Goal: Communication & Community: Ask a question

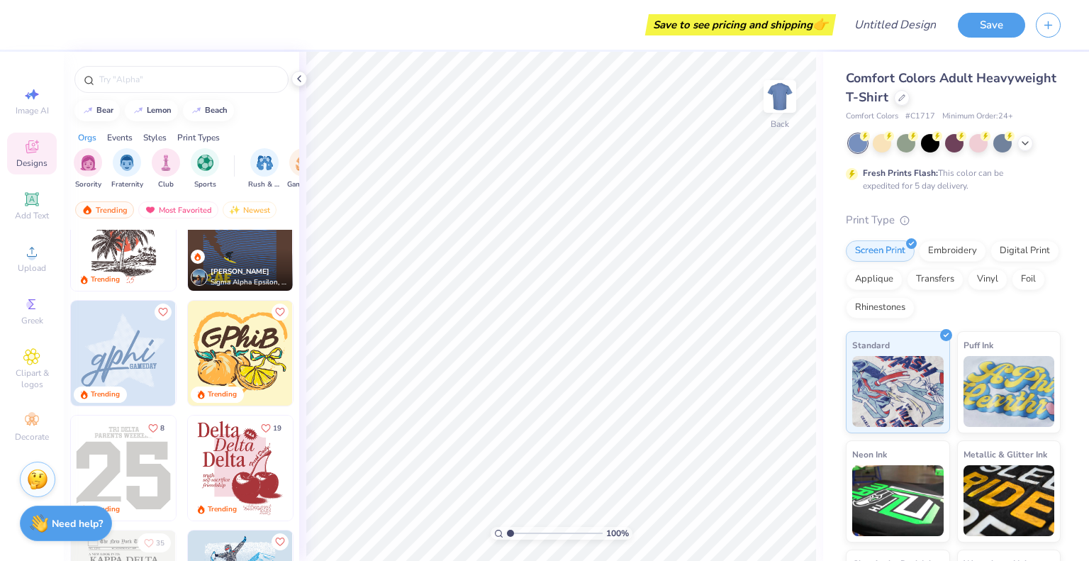
scroll to position [2624, 0]
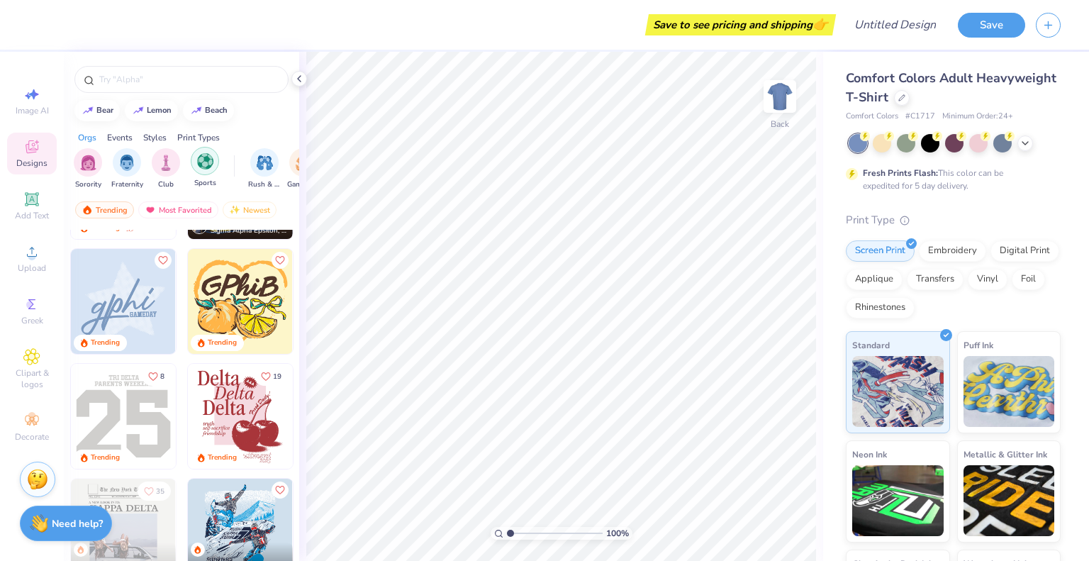
click at [194, 156] on div "filter for Sports" at bounding box center [205, 161] width 28 height 28
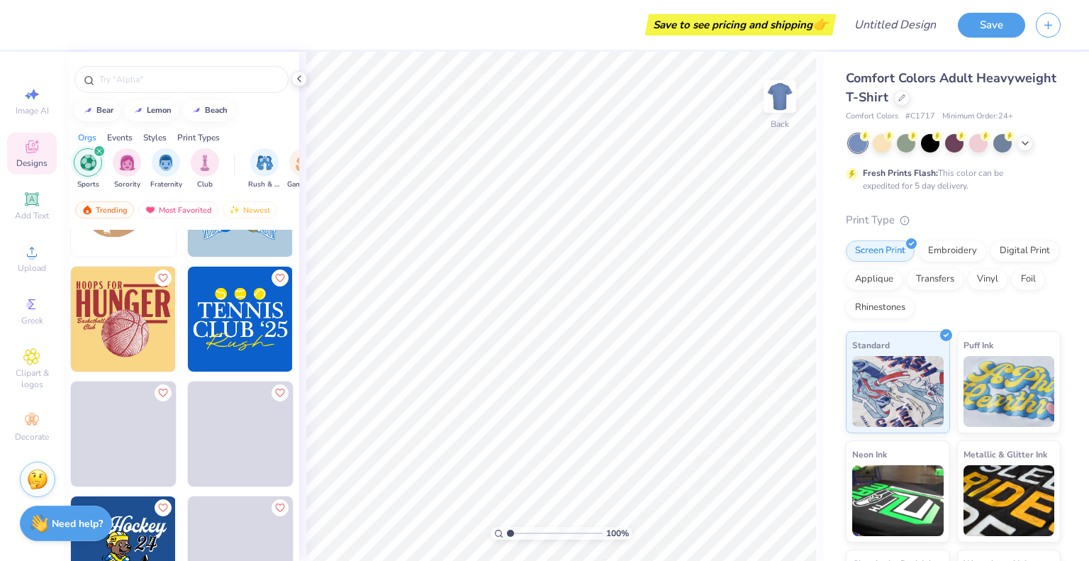
scroll to position [2556, 0]
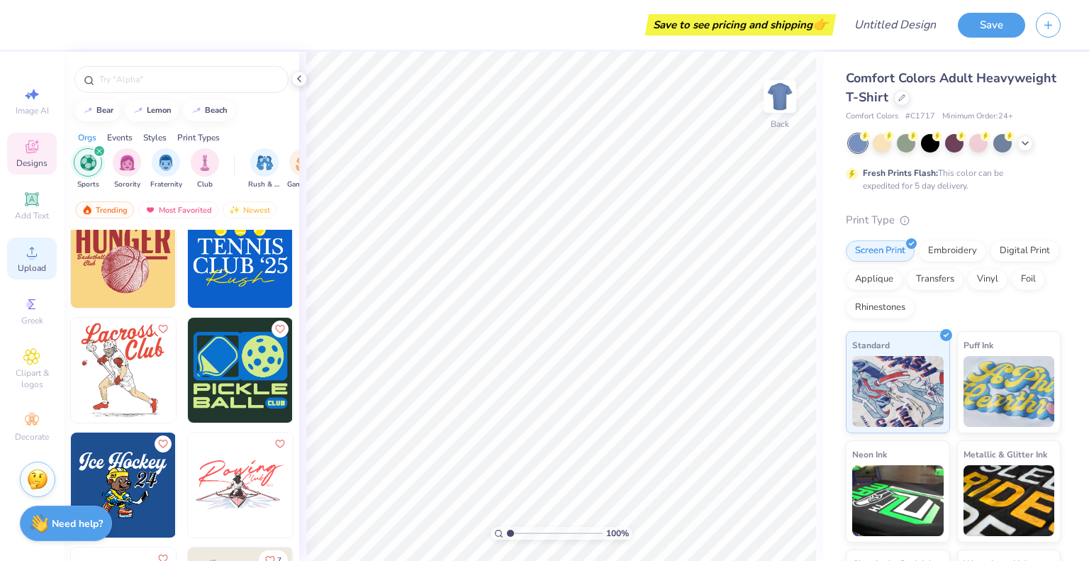
click at [28, 243] on div "Upload" at bounding box center [32, 259] width 50 height 42
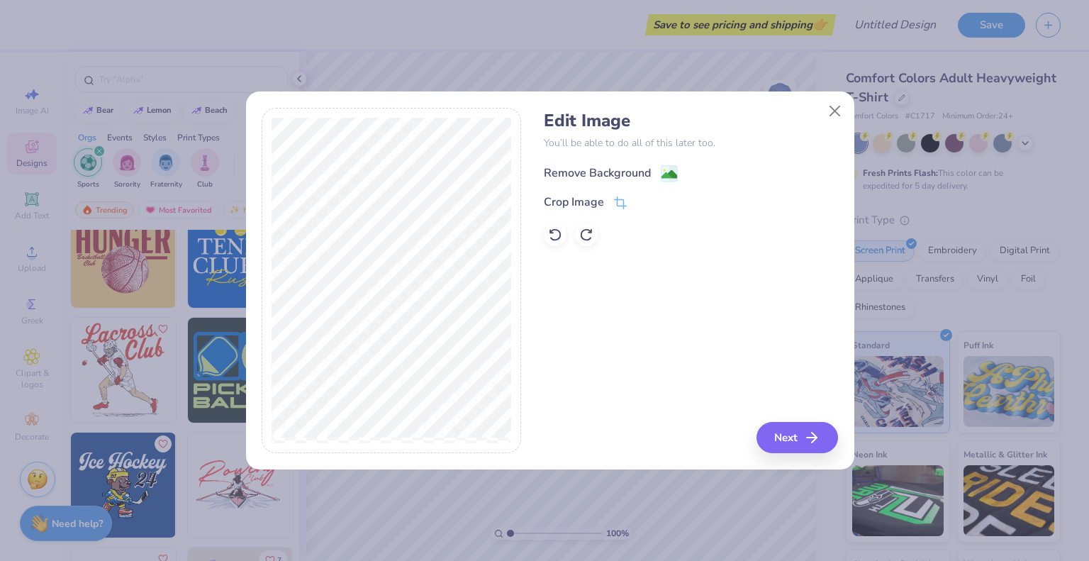
click at [636, 171] on div "Remove Background" at bounding box center [597, 173] width 107 height 17
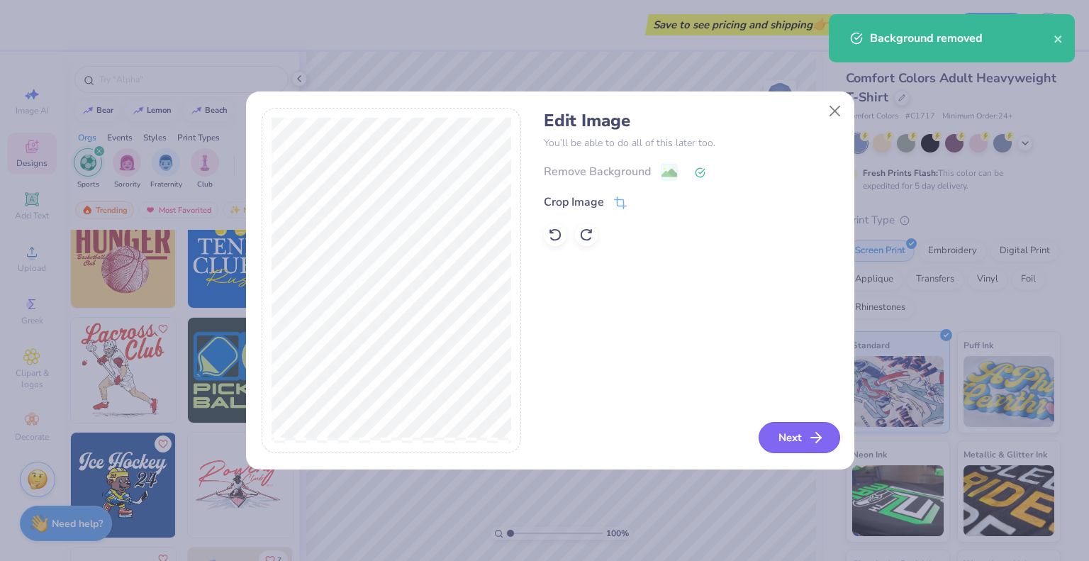
click at [770, 428] on button "Next" at bounding box center [800, 437] width 82 height 31
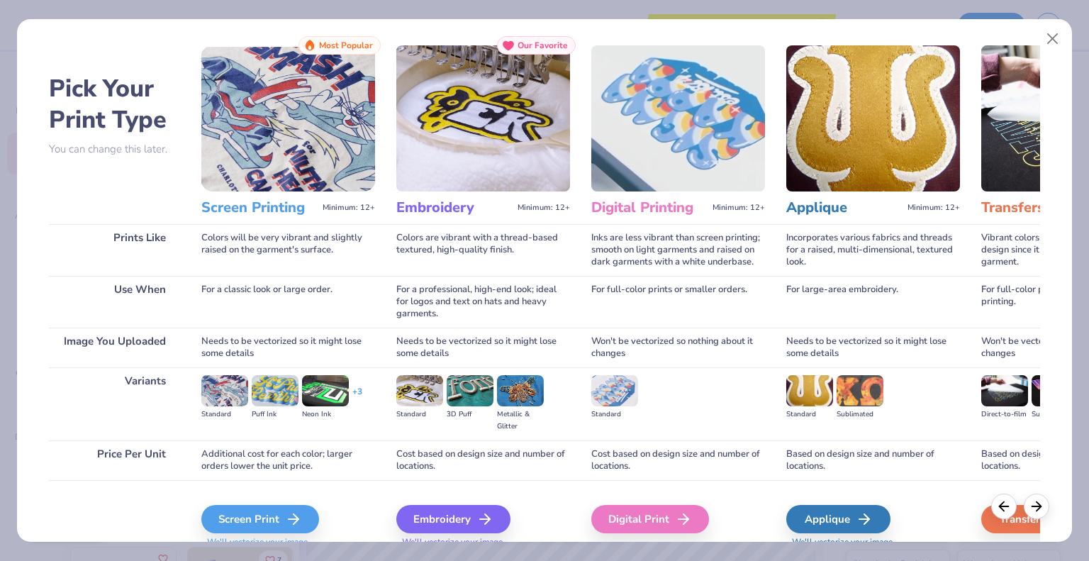
scroll to position [0, 0]
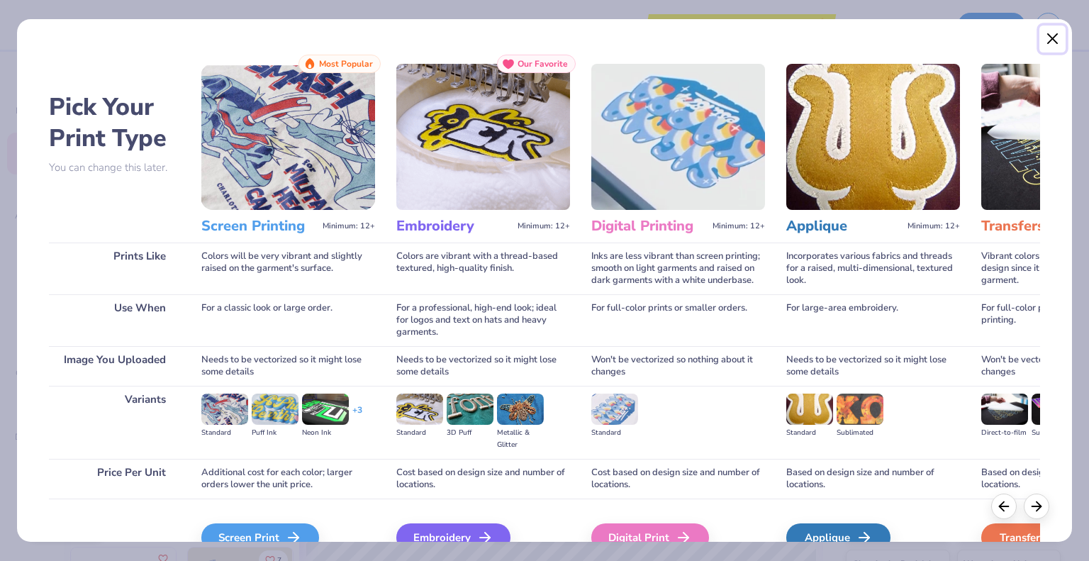
click at [1047, 38] on button "Close" at bounding box center [1053, 39] width 27 height 27
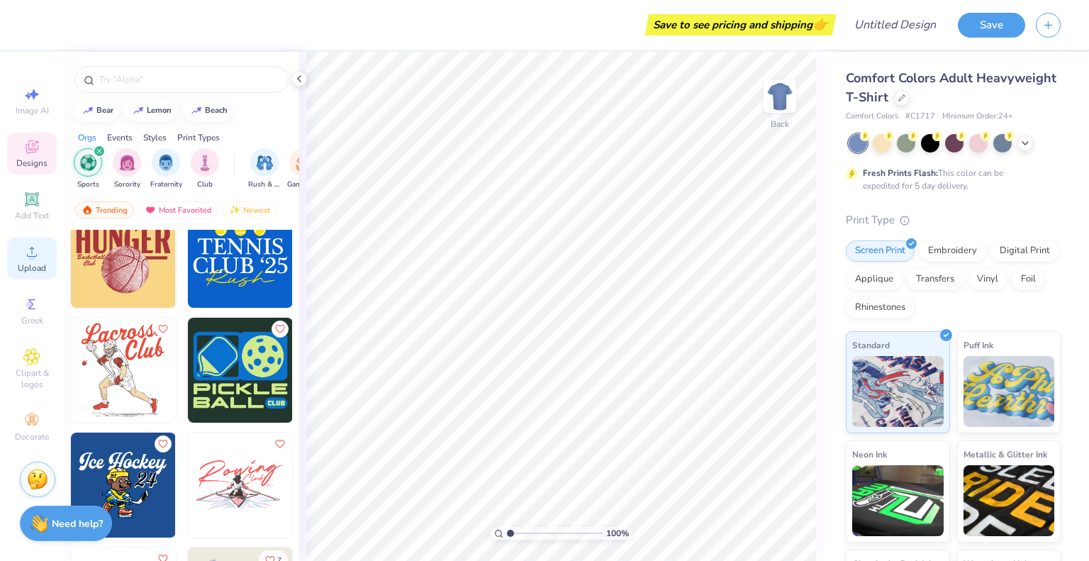
click at [35, 261] on div "Upload" at bounding box center [32, 259] width 50 height 42
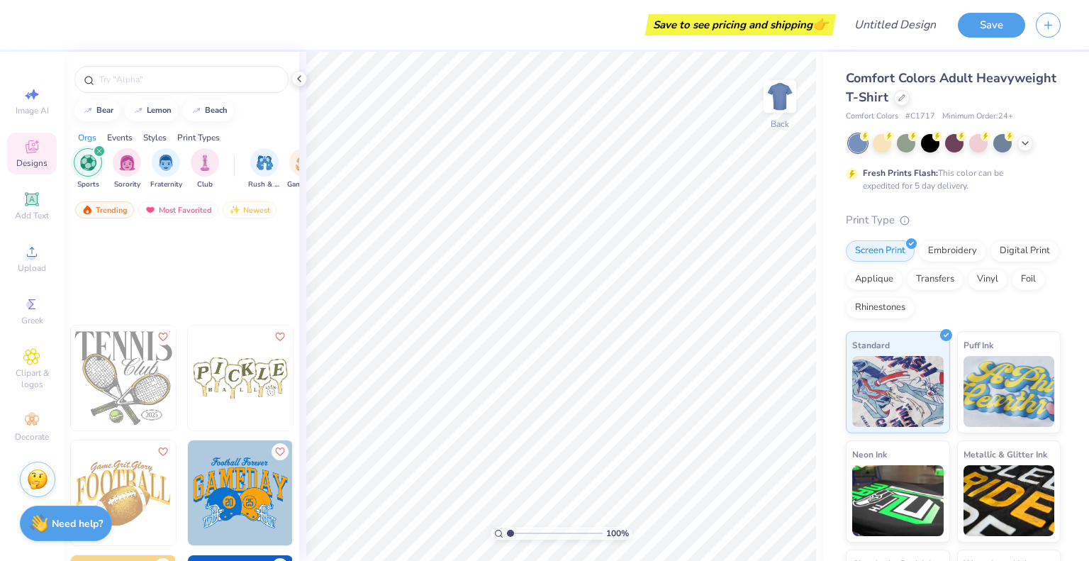
scroll to position [2201, 0]
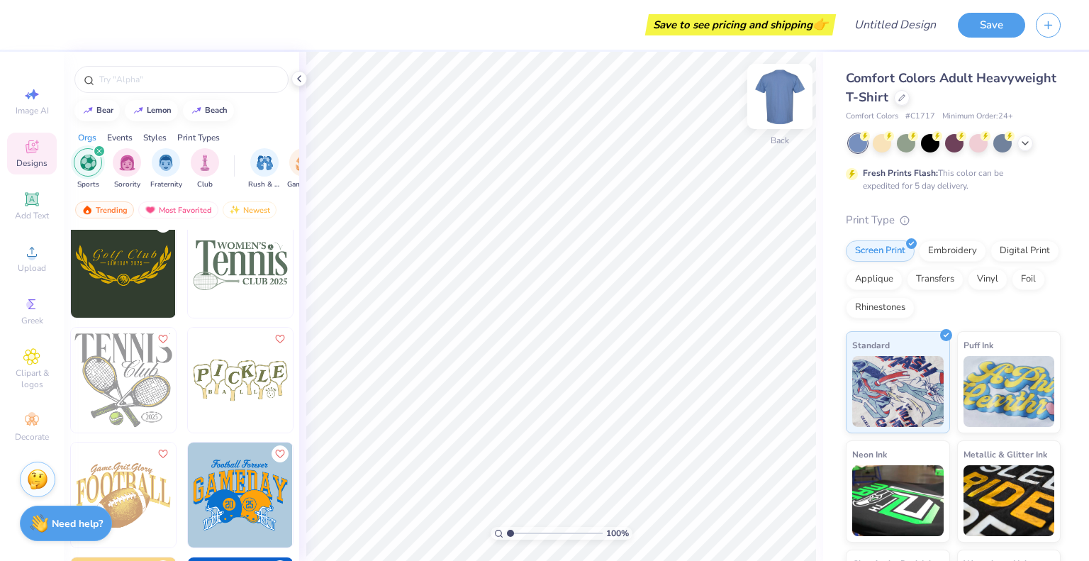
click at [780, 104] on img at bounding box center [780, 96] width 57 height 57
click at [780, 104] on img at bounding box center [780, 96] width 28 height 28
click at [870, 137] on circle at bounding box center [865, 136] width 10 height 10
click at [973, 140] on div at bounding box center [979, 142] width 18 height 18
click at [998, 142] on div at bounding box center [1003, 142] width 18 height 18
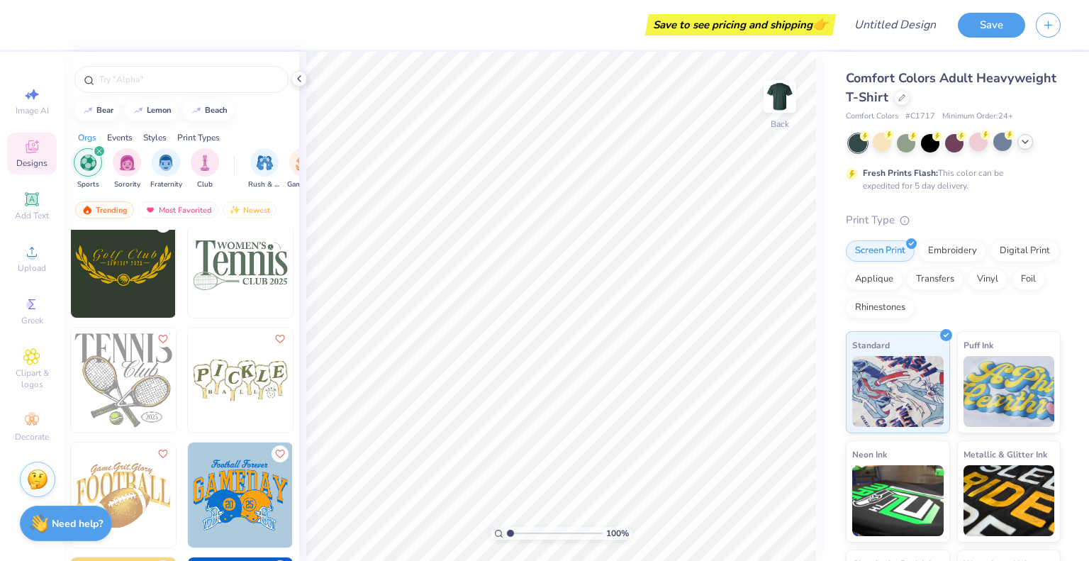
click at [1026, 144] on icon at bounding box center [1025, 141] width 11 height 11
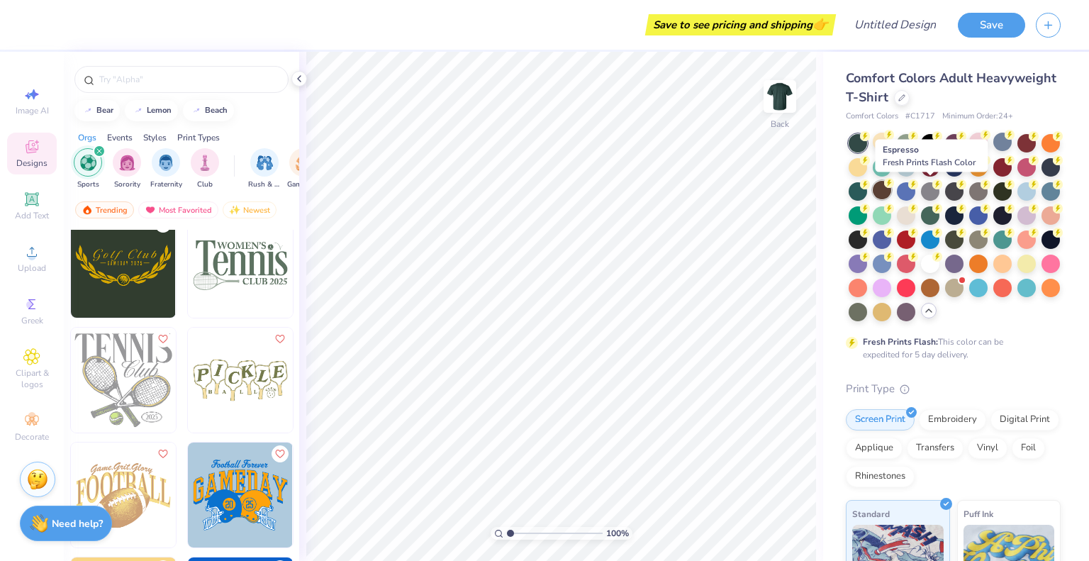
click at [892, 187] on div at bounding box center [882, 190] width 18 height 18
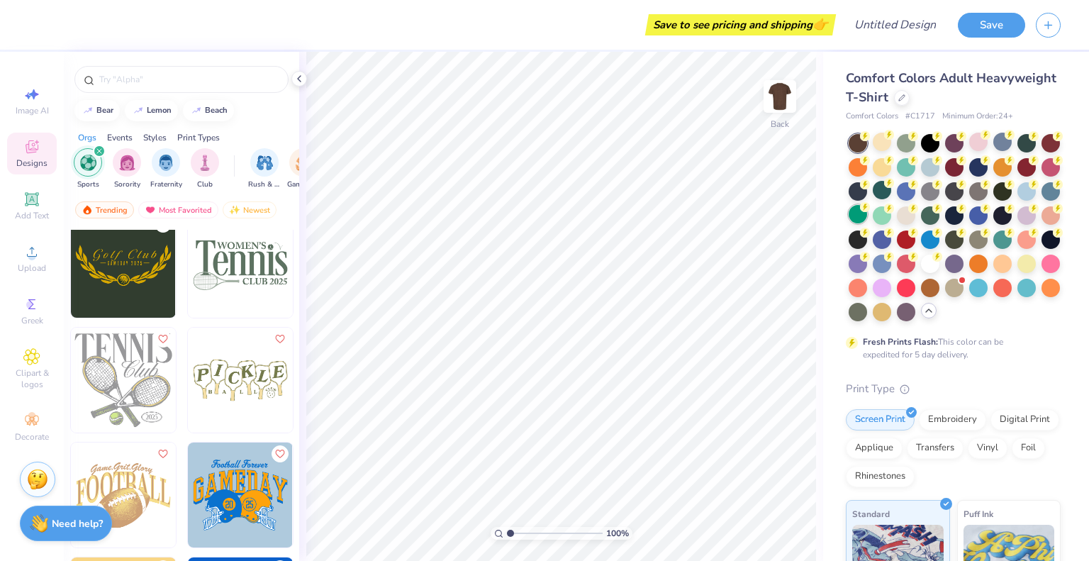
click at [867, 208] on div at bounding box center [858, 214] width 18 height 18
click at [967, 234] on div at bounding box center [955, 227] width 212 height 187
click at [870, 235] on icon at bounding box center [865, 231] width 10 height 10
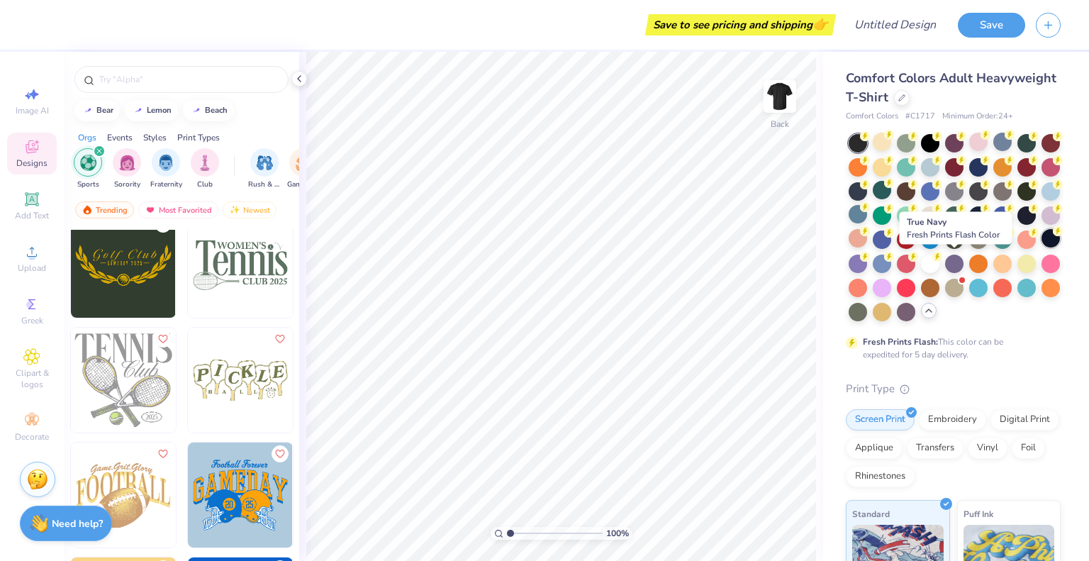
click at [1042, 248] on div at bounding box center [1051, 238] width 18 height 18
click at [945, 272] on div at bounding box center [954, 262] width 18 height 18
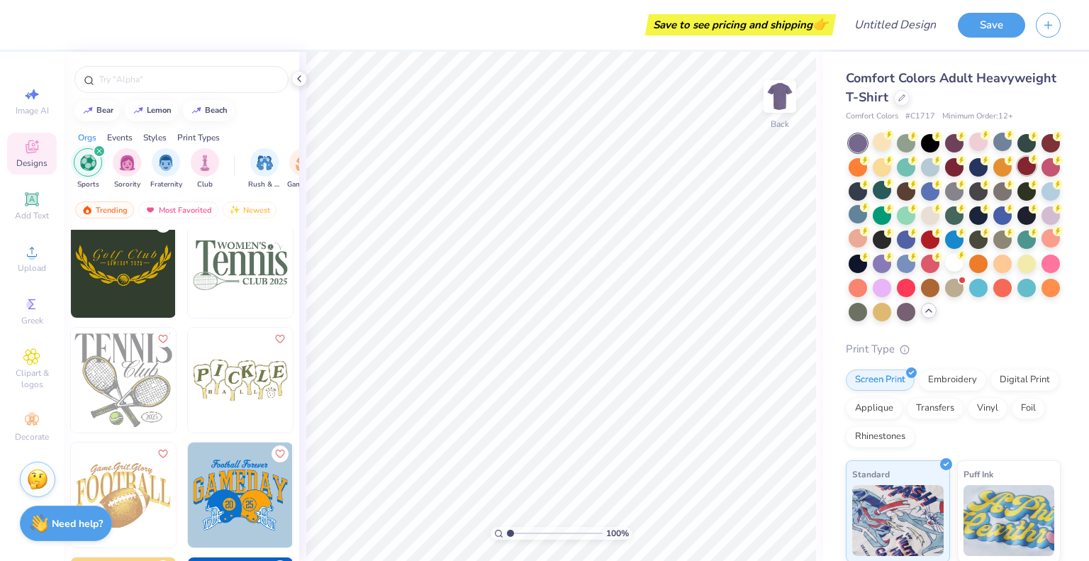
click at [884, 140] on circle at bounding box center [889, 135] width 10 height 10
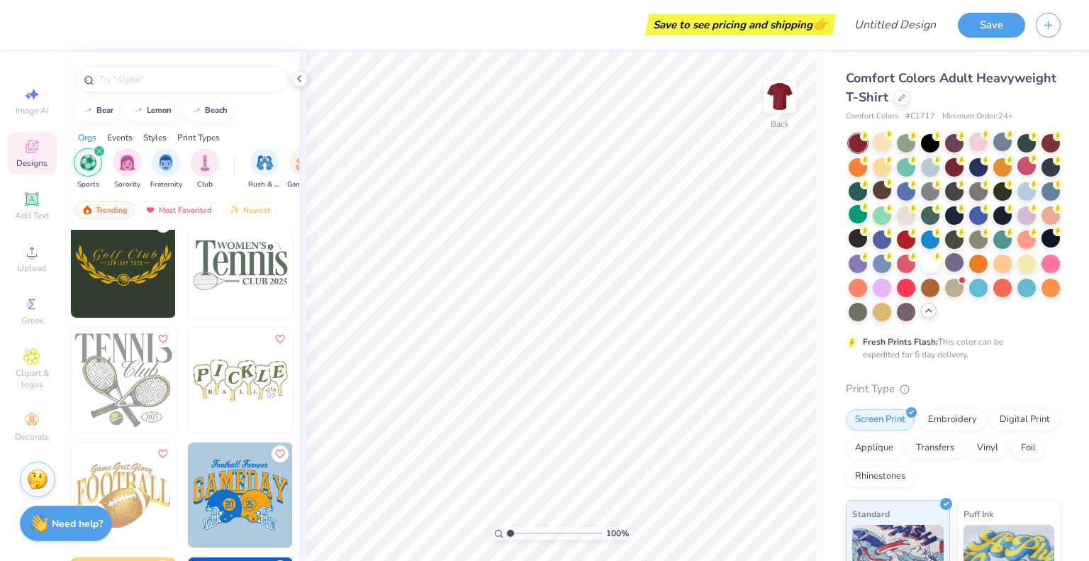
click at [1042, 152] on div at bounding box center [1051, 143] width 18 height 18
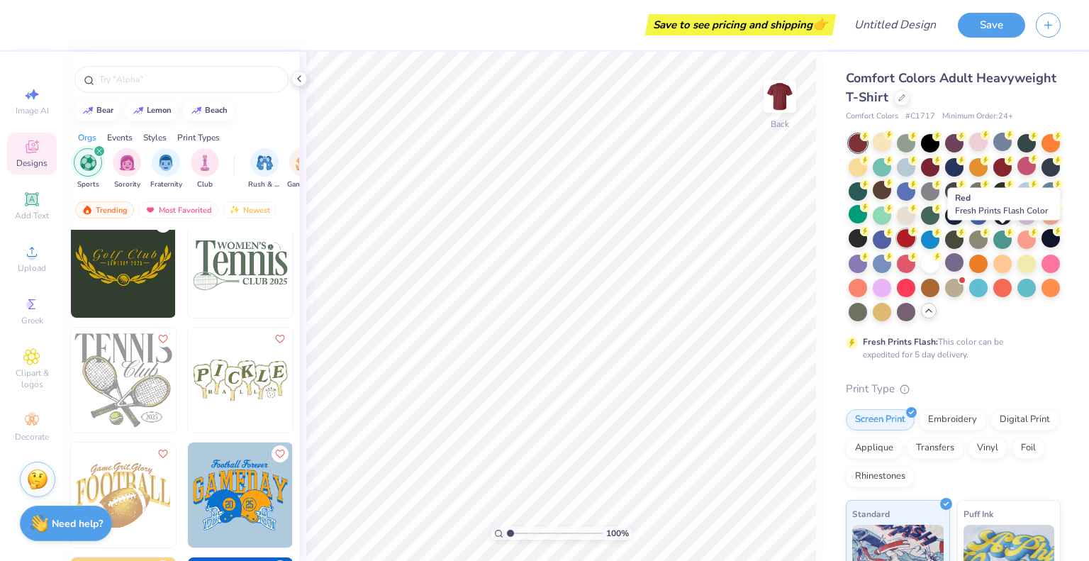
click at [919, 233] on icon at bounding box center [914, 231] width 10 height 10
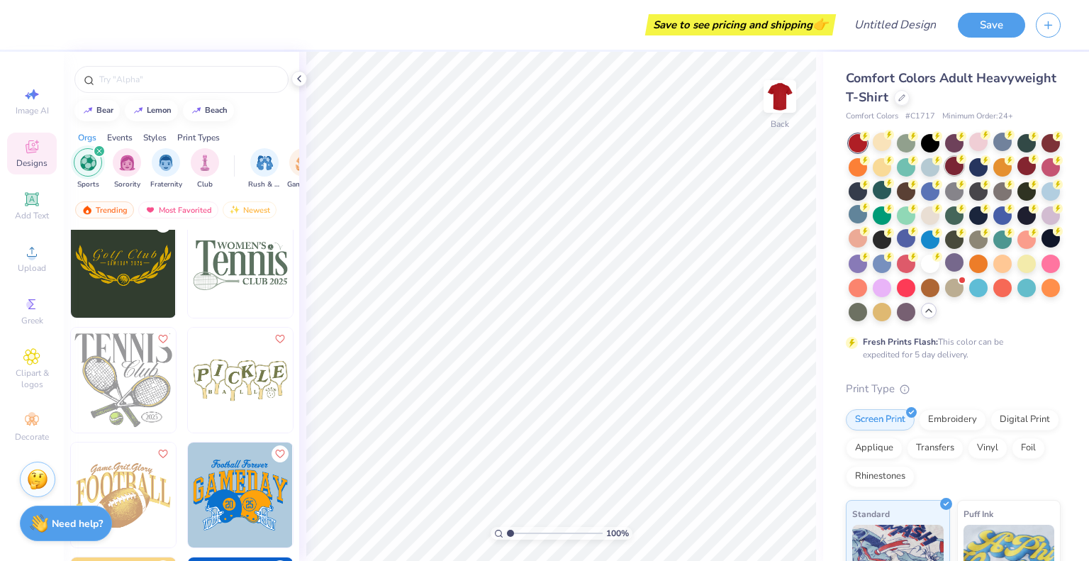
click at [964, 165] on div at bounding box center [954, 166] width 18 height 18
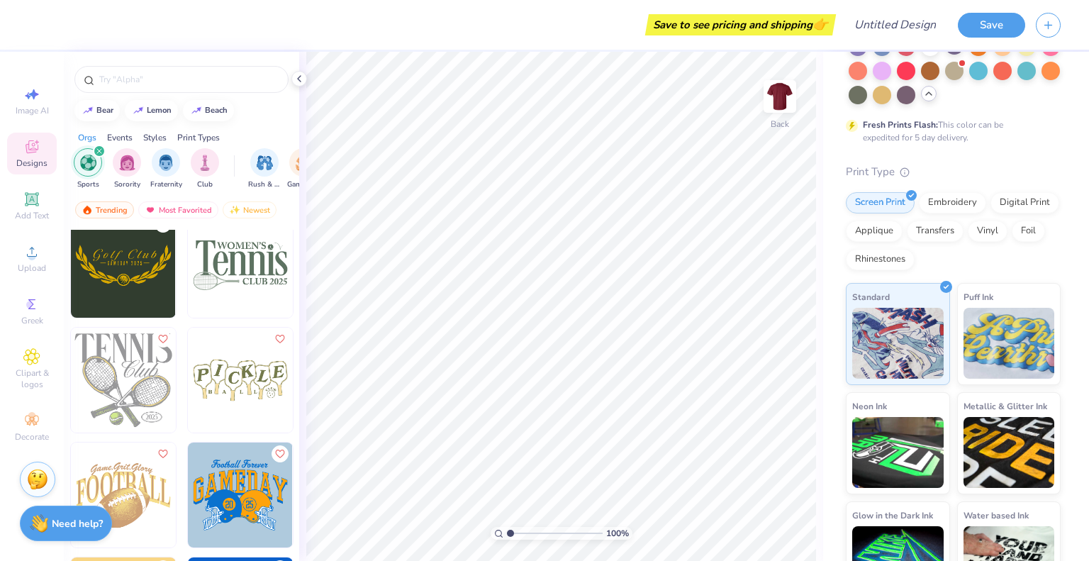
scroll to position [212, 0]
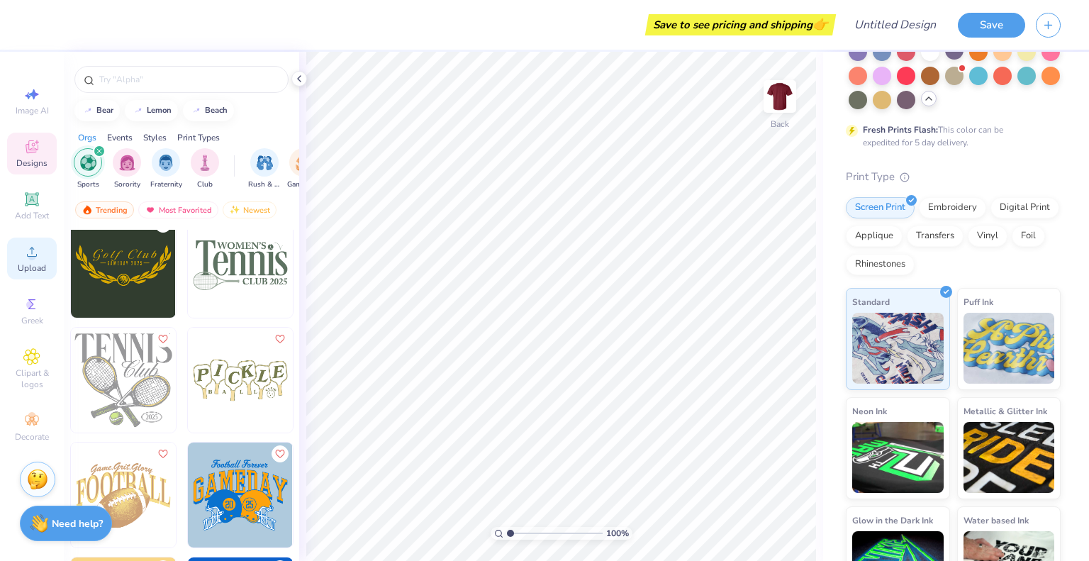
click at [31, 257] on icon at bounding box center [32, 252] width 10 height 10
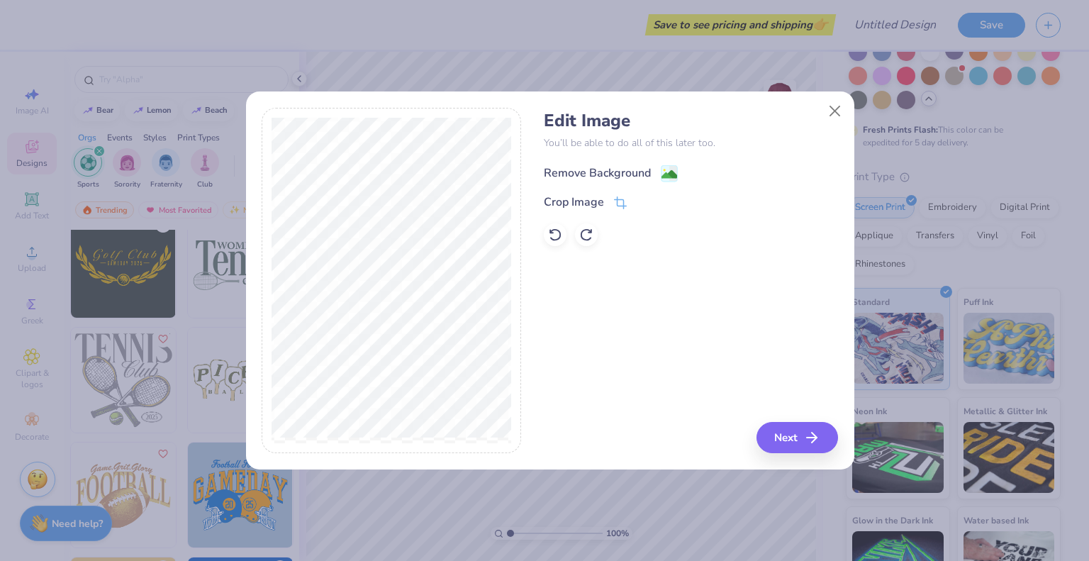
click at [625, 174] on div "Remove Background" at bounding box center [597, 173] width 107 height 17
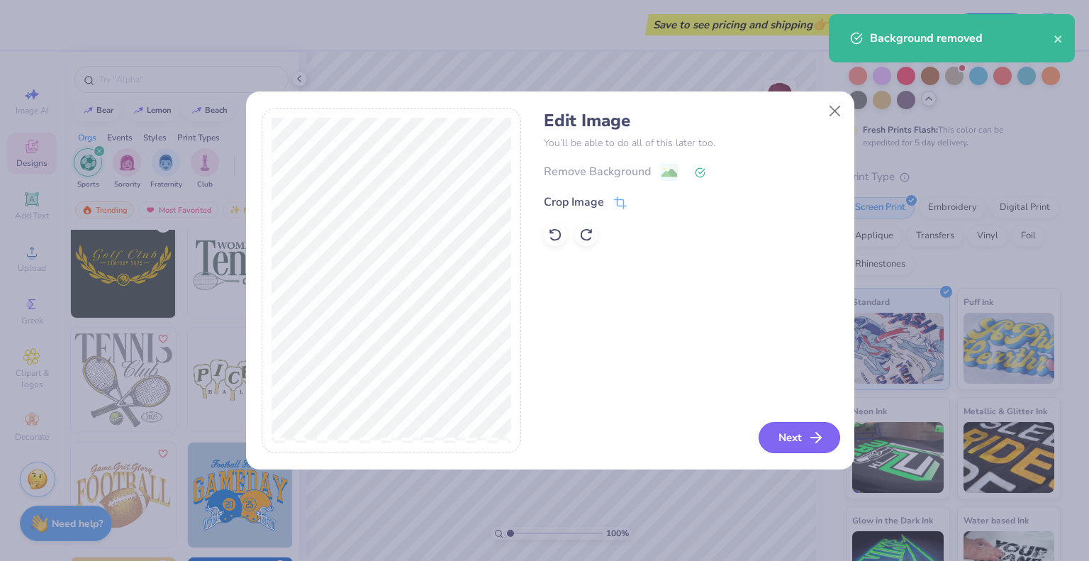
click at [790, 430] on button "Next" at bounding box center [800, 437] width 82 height 31
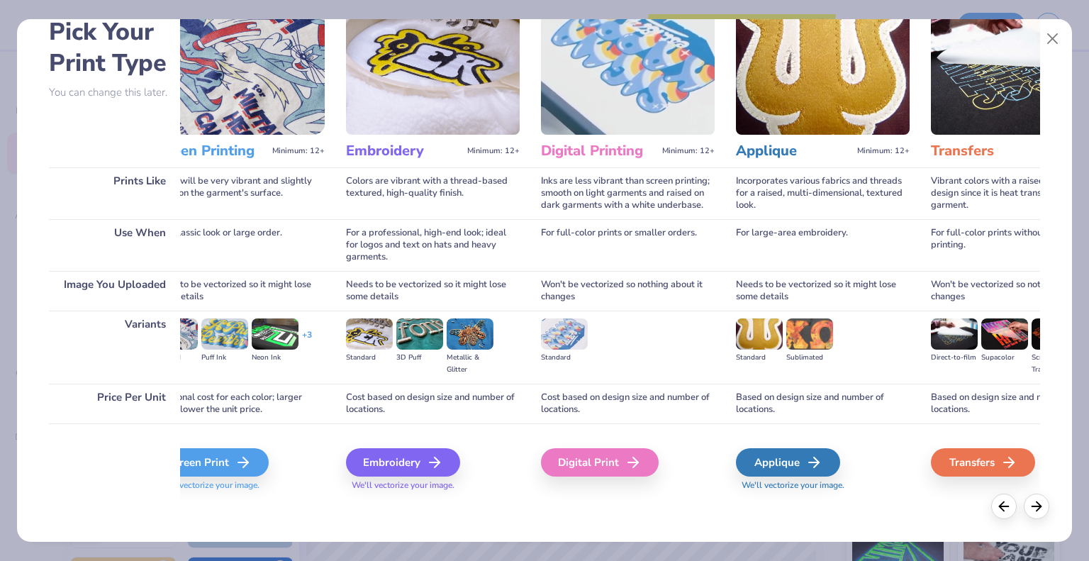
scroll to position [0, 53]
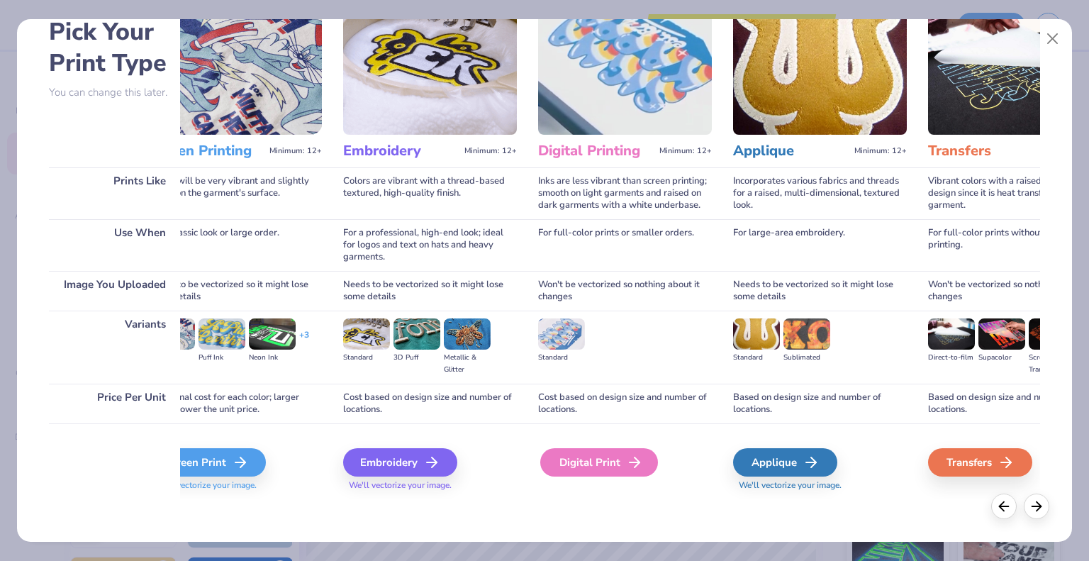
click at [605, 457] on div "Digital Print" at bounding box center [599, 462] width 118 height 28
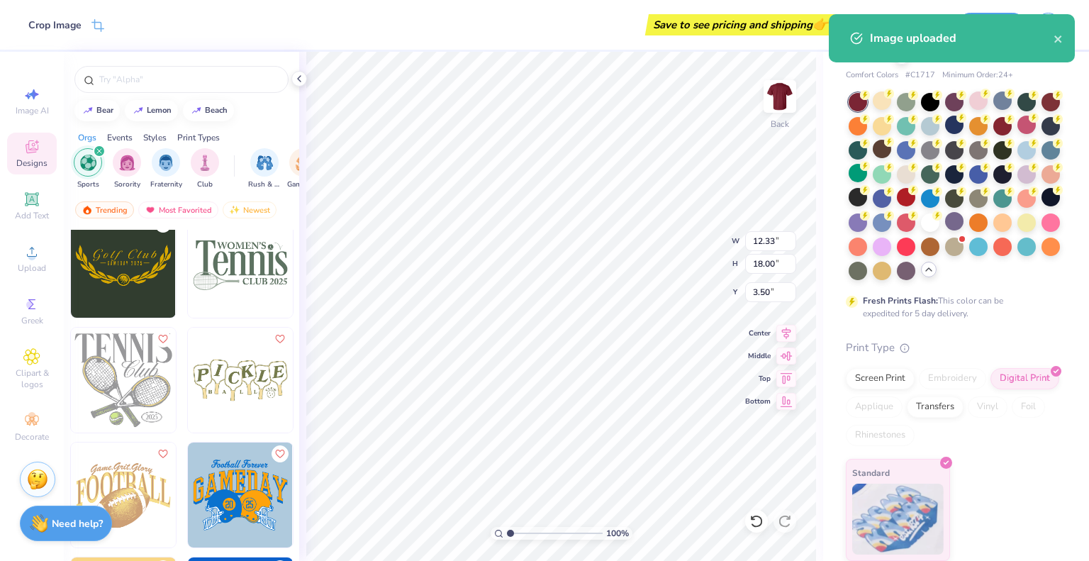
scroll to position [65, 0]
type input "1.55"
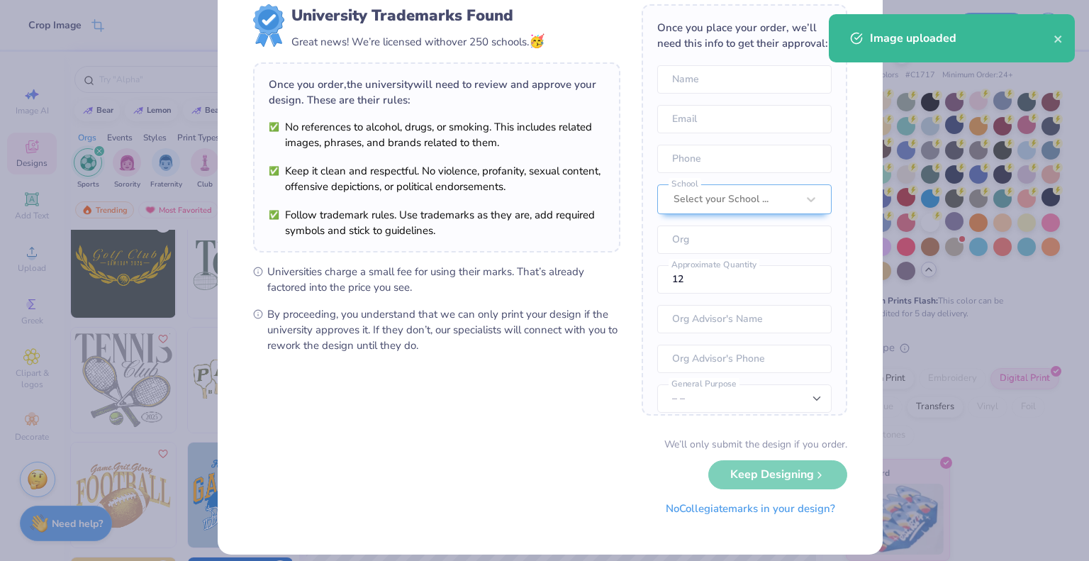
scroll to position [55, 0]
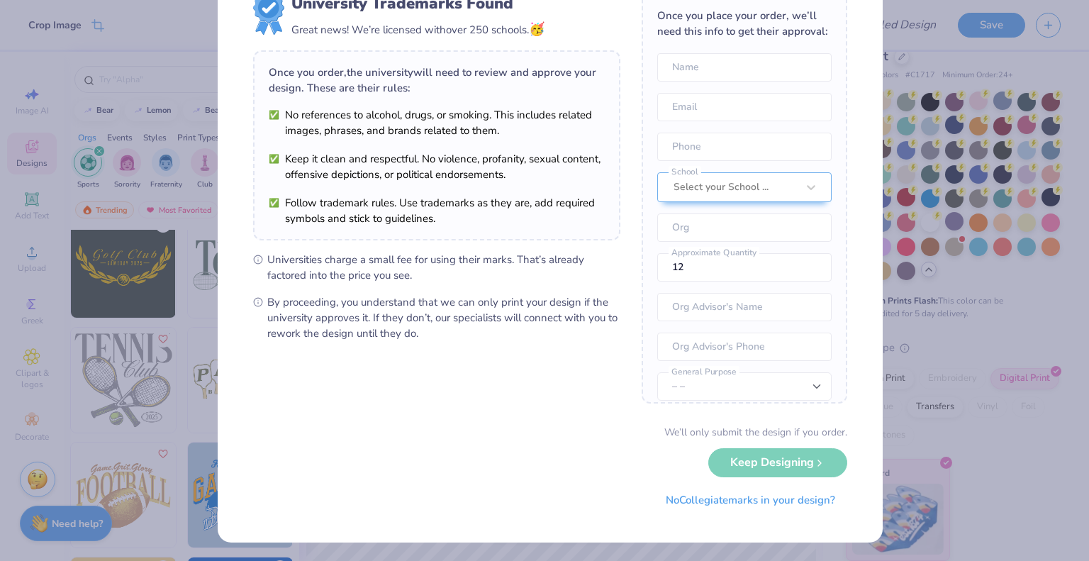
click at [729, 469] on div "We’ll only submit the design if you order. Keep Designing No Collegiate marks i…" at bounding box center [550, 469] width 594 height 89
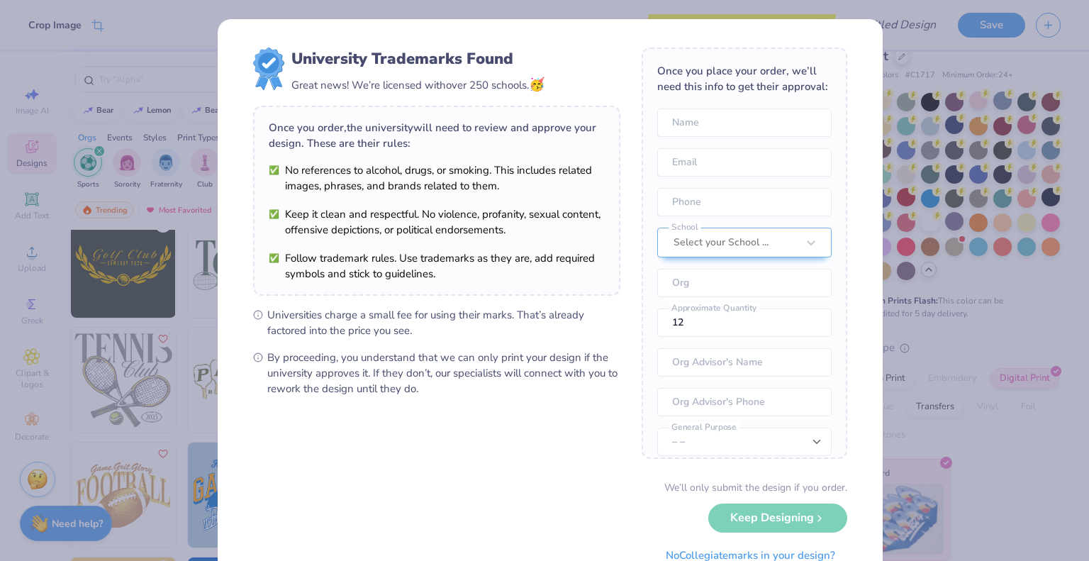
click at [916, 259] on div "University Trademarks Found Great news! We’re licensed with over 250 schools. 🥳…" at bounding box center [544, 280] width 1089 height 561
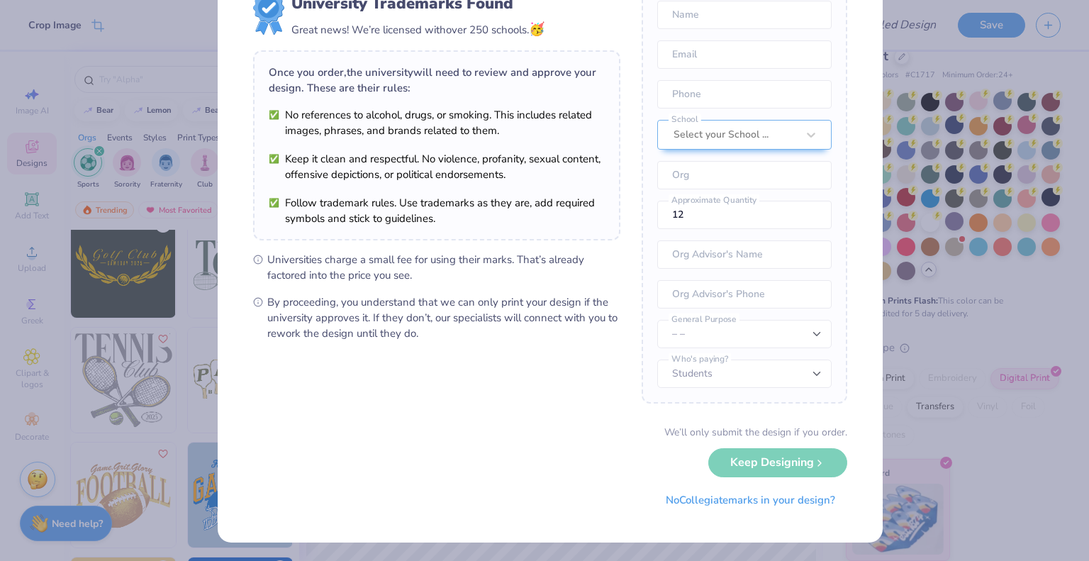
scroll to position [65, 0]
click at [814, 502] on button "No Collegiate marks in your design?" at bounding box center [751, 496] width 194 height 29
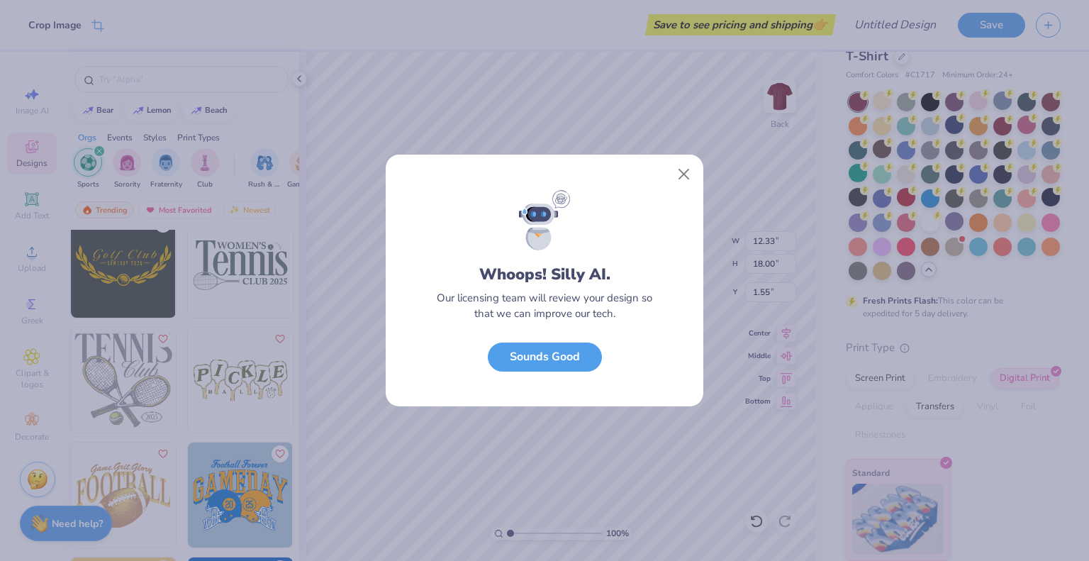
scroll to position [0, 0]
click at [682, 175] on button "Close" at bounding box center [684, 174] width 27 height 27
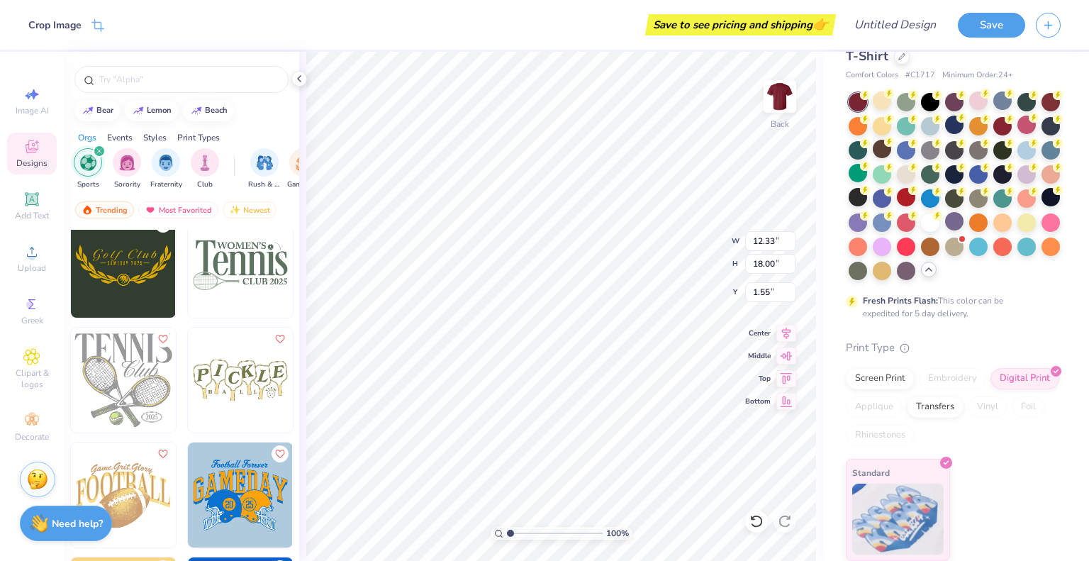
type input "3.27"
type input "4.78"
type input "1.62"
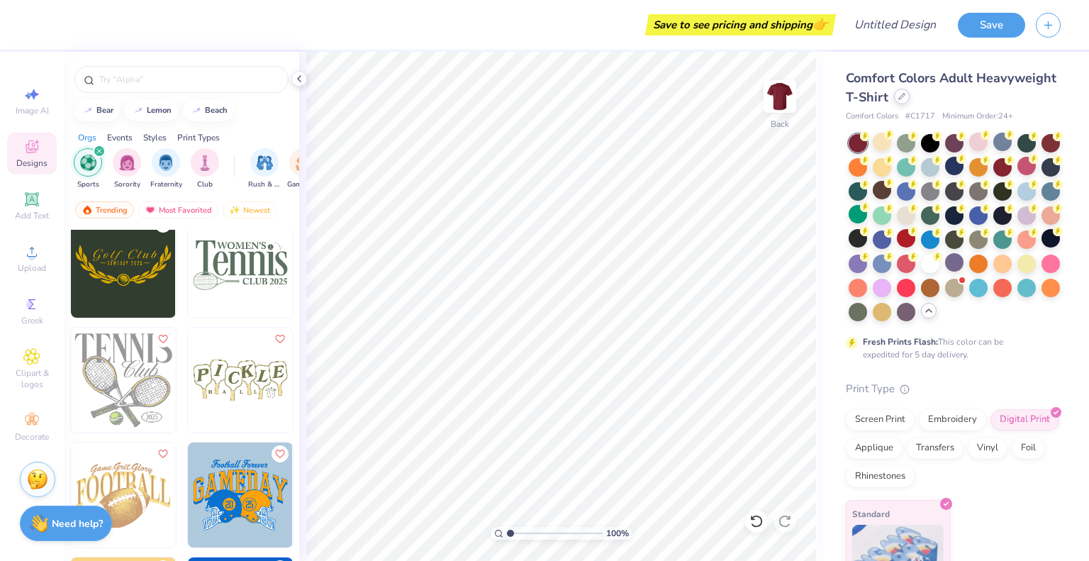
click at [910, 103] on div at bounding box center [902, 97] width 16 height 16
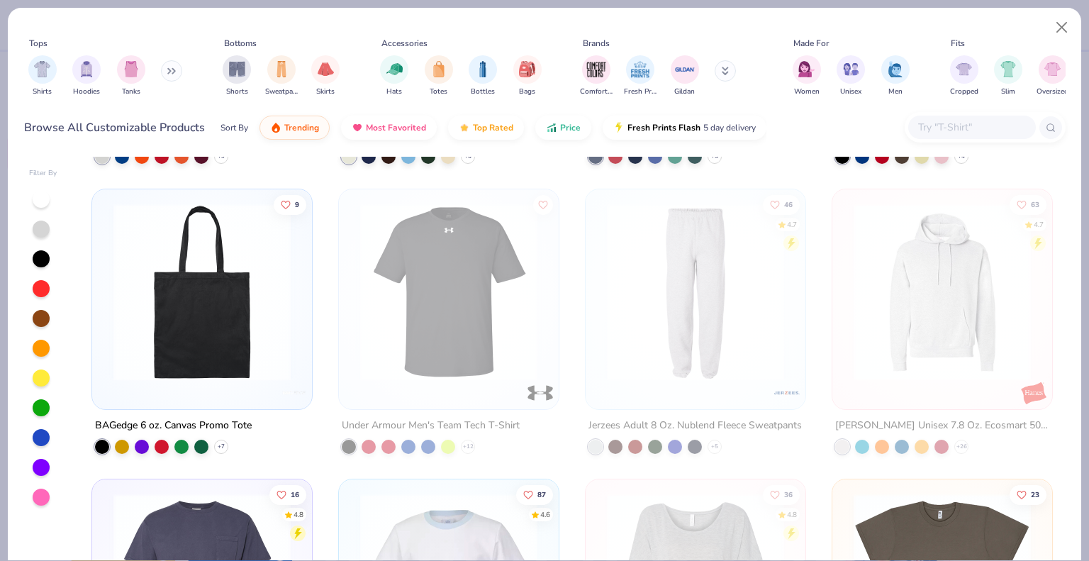
scroll to position [1135, 0]
click at [789, 260] on div at bounding box center [696, 288] width 206 height 184
click at [684, 274] on img at bounding box center [696, 292] width 192 height 177
click at [600, 274] on img at bounding box center [505, 292] width 192 height 177
click at [684, 274] on img at bounding box center [696, 292] width 192 height 177
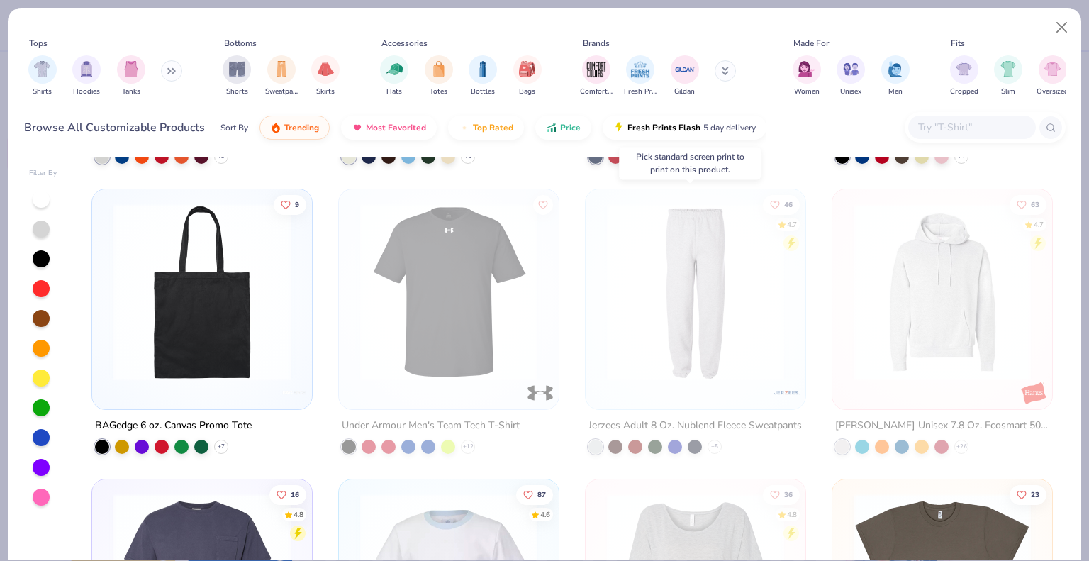
click at [684, 274] on img at bounding box center [696, 292] width 192 height 177
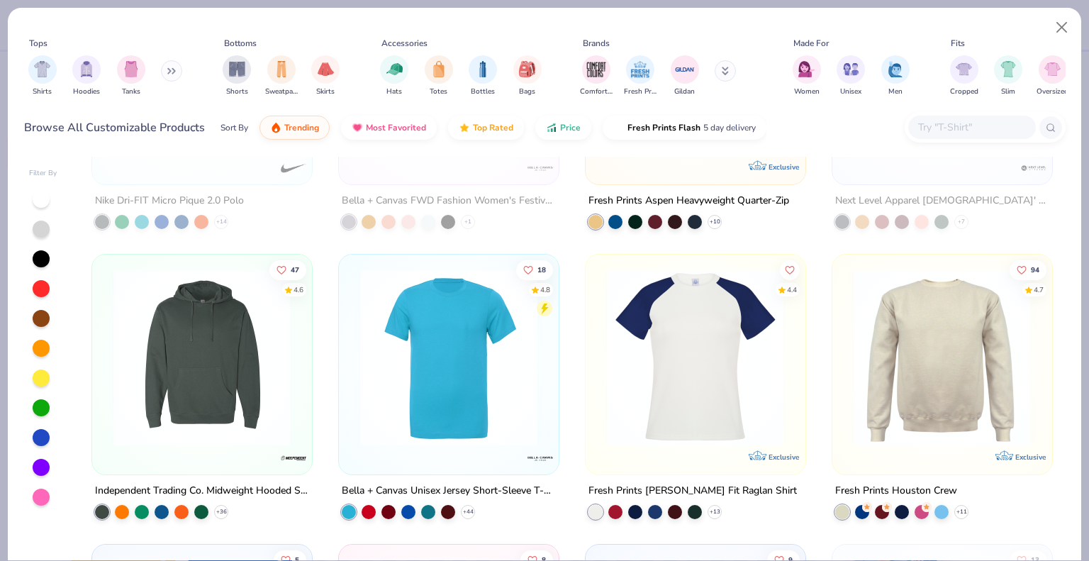
scroll to position [0, 0]
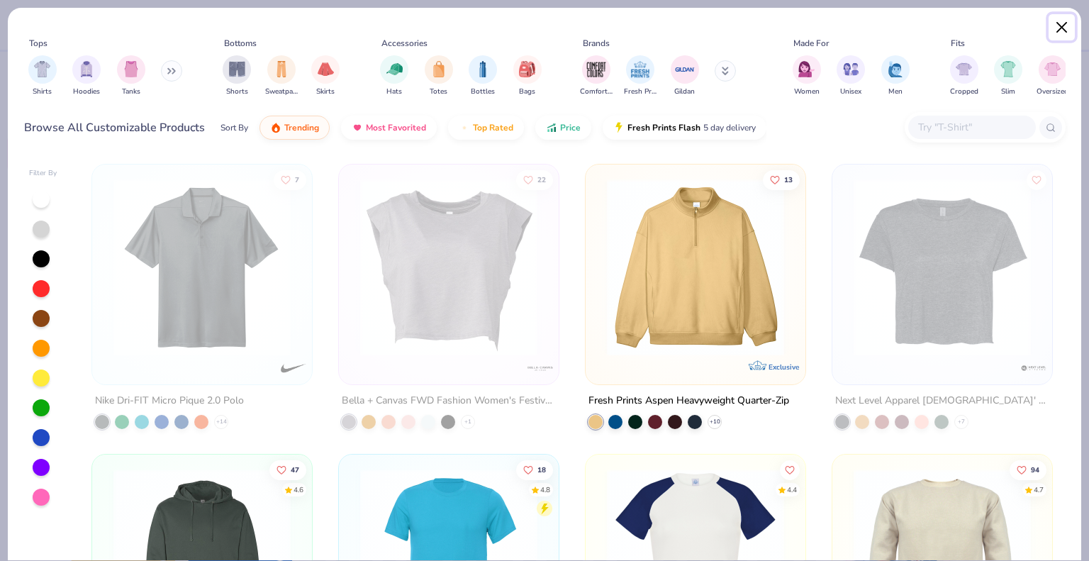
click at [1053, 32] on button "Close" at bounding box center [1062, 27] width 27 height 27
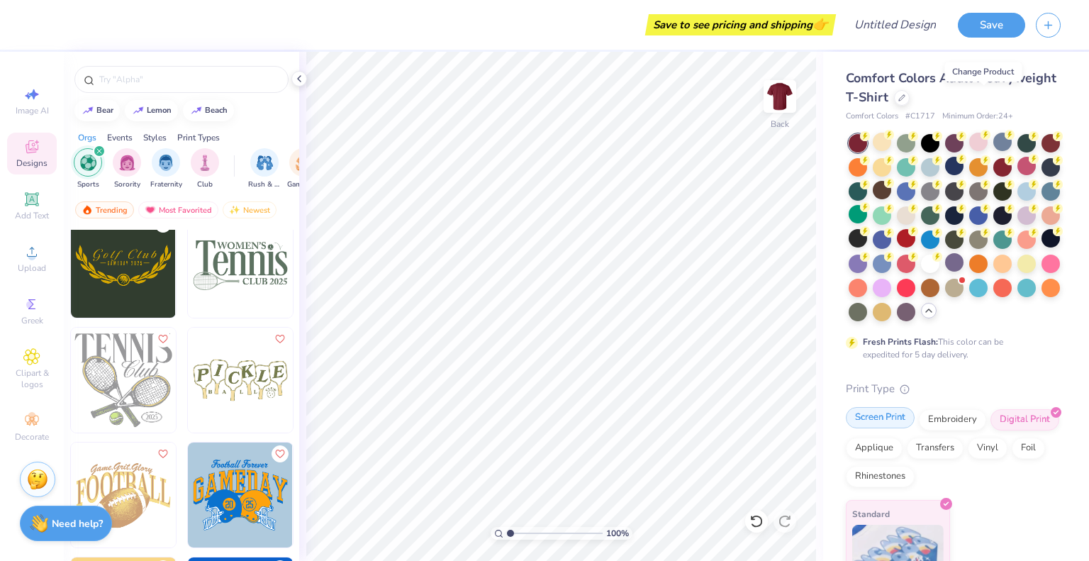
click at [874, 428] on div "Screen Print" at bounding box center [880, 417] width 69 height 21
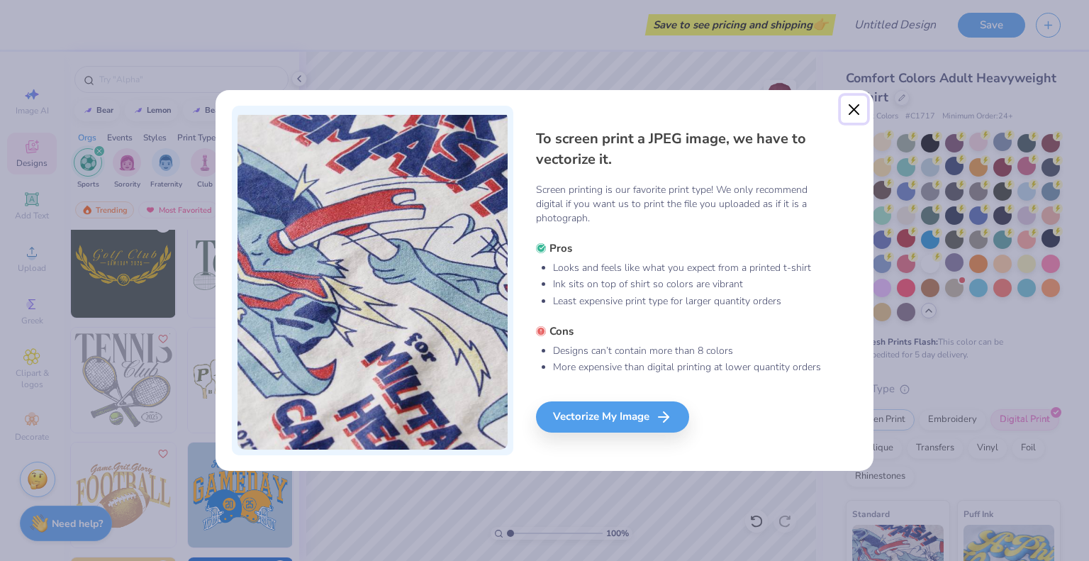
click at [856, 107] on button "Close" at bounding box center [854, 109] width 27 height 27
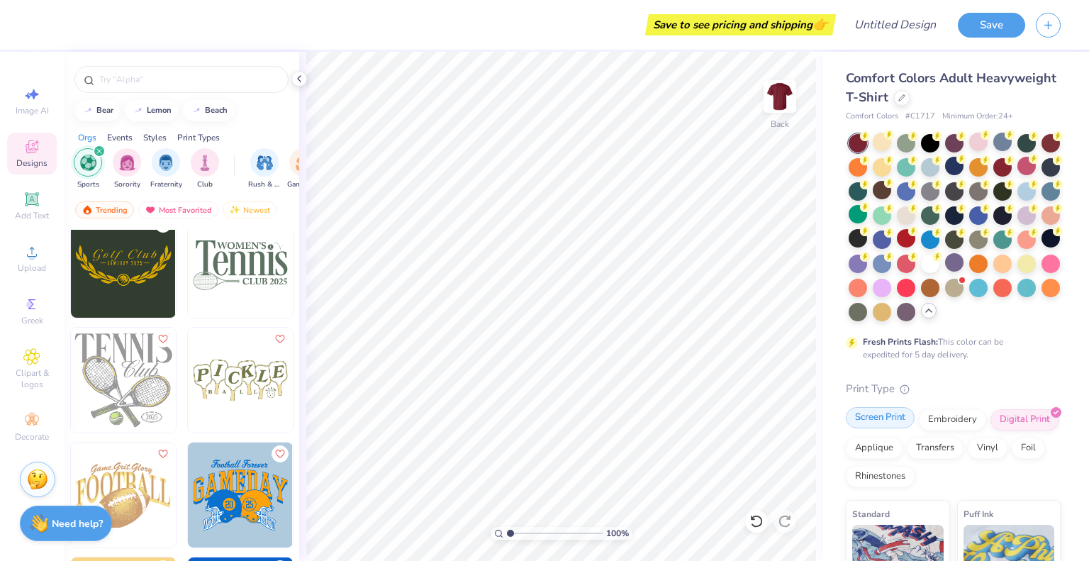
click at [878, 428] on div "Screen Print" at bounding box center [880, 417] width 69 height 21
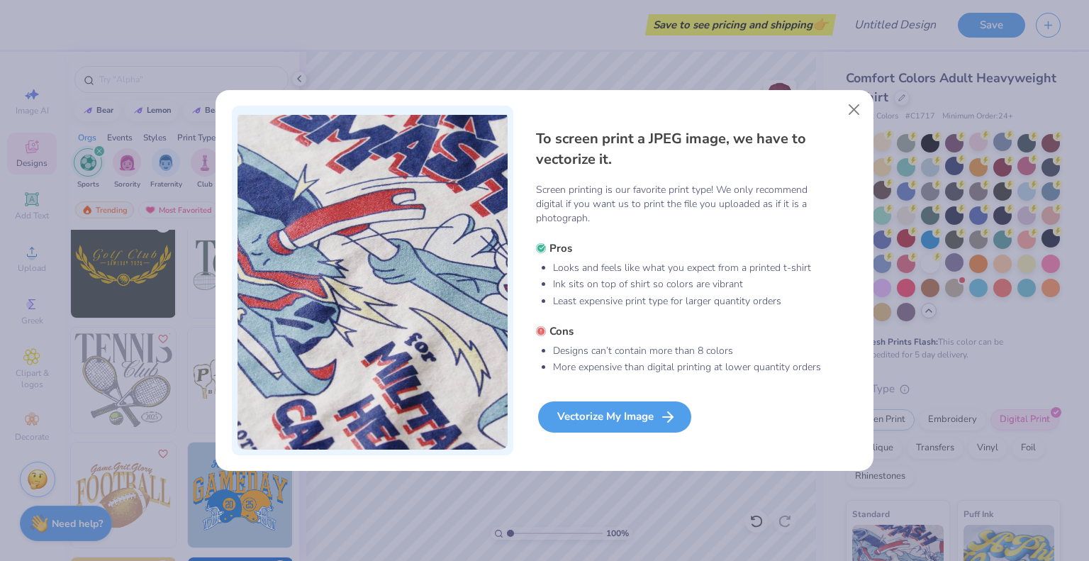
click at [577, 412] on div "Vectorize My Image" at bounding box center [614, 416] width 153 height 31
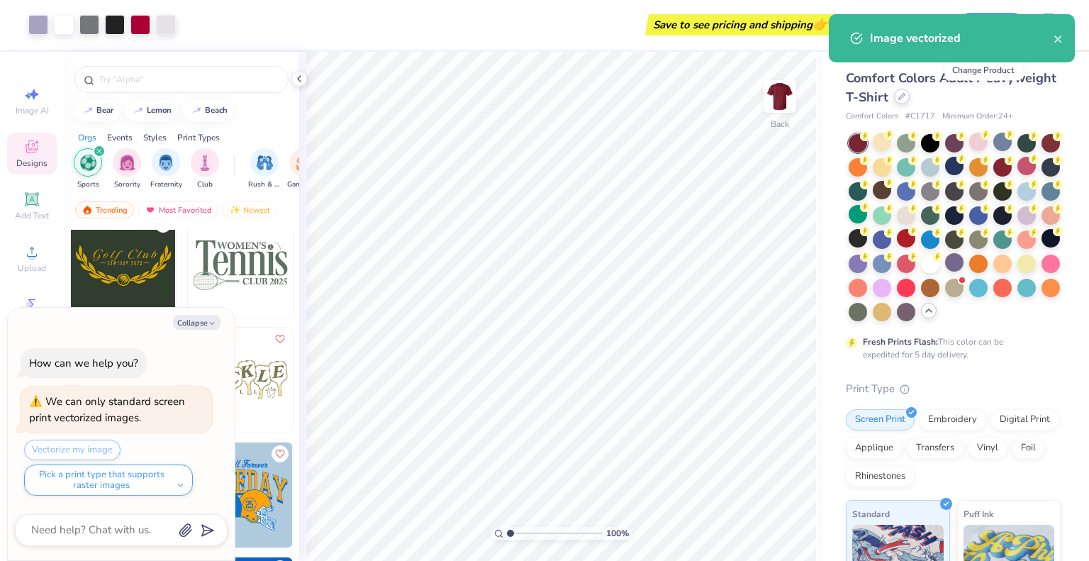
click at [910, 97] on div at bounding box center [902, 97] width 16 height 16
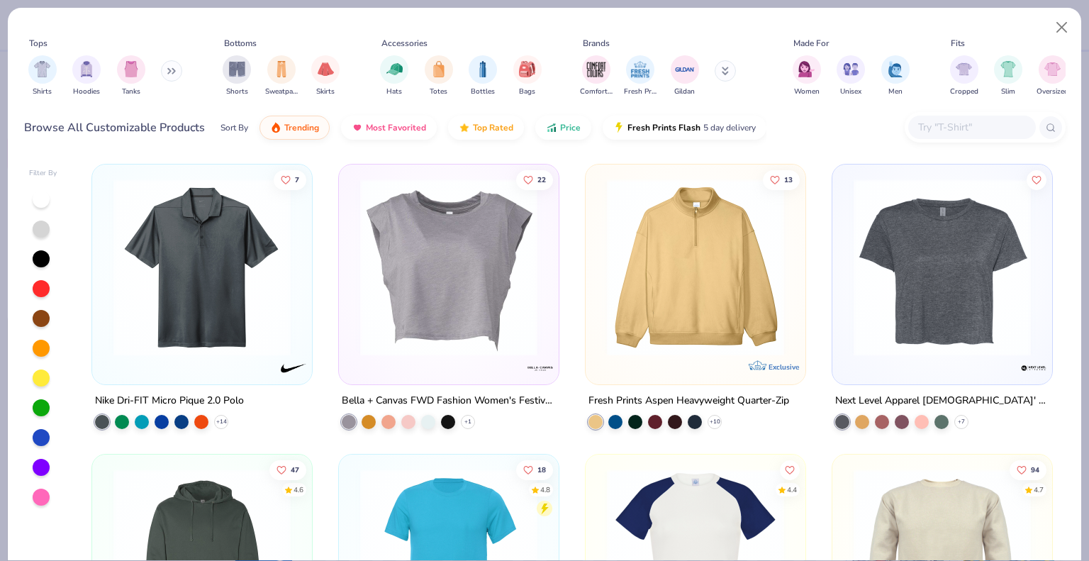
click at [620, 302] on img at bounding box center [696, 267] width 192 height 177
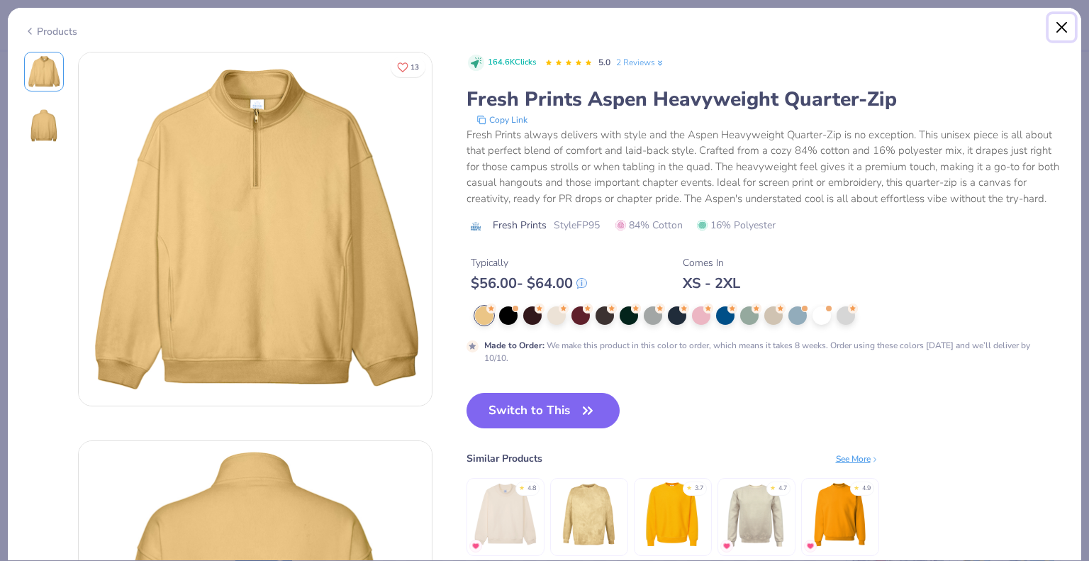
click at [1069, 24] on button "Close" at bounding box center [1062, 27] width 27 height 27
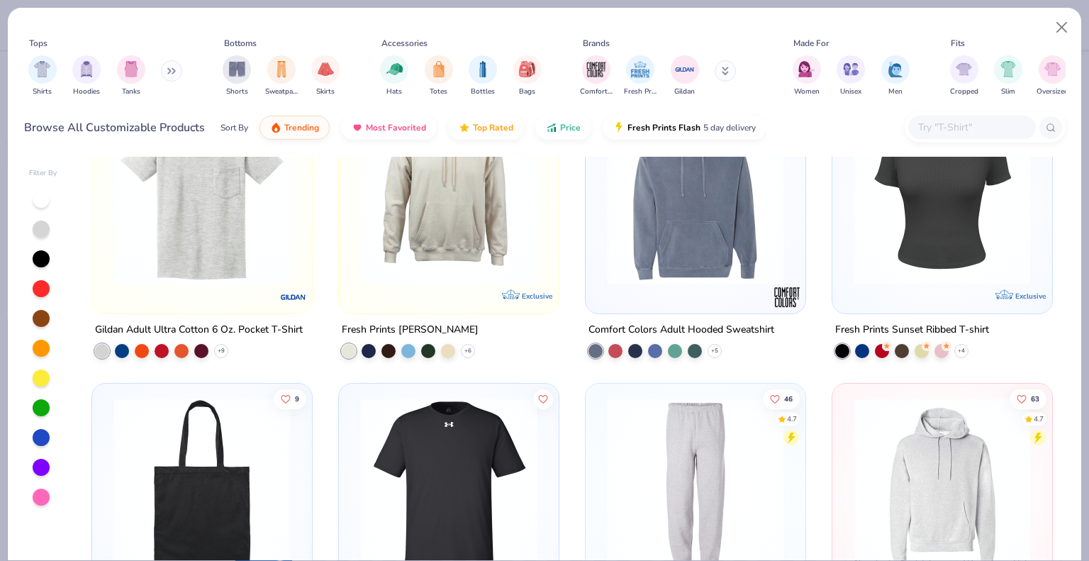
scroll to position [851, 0]
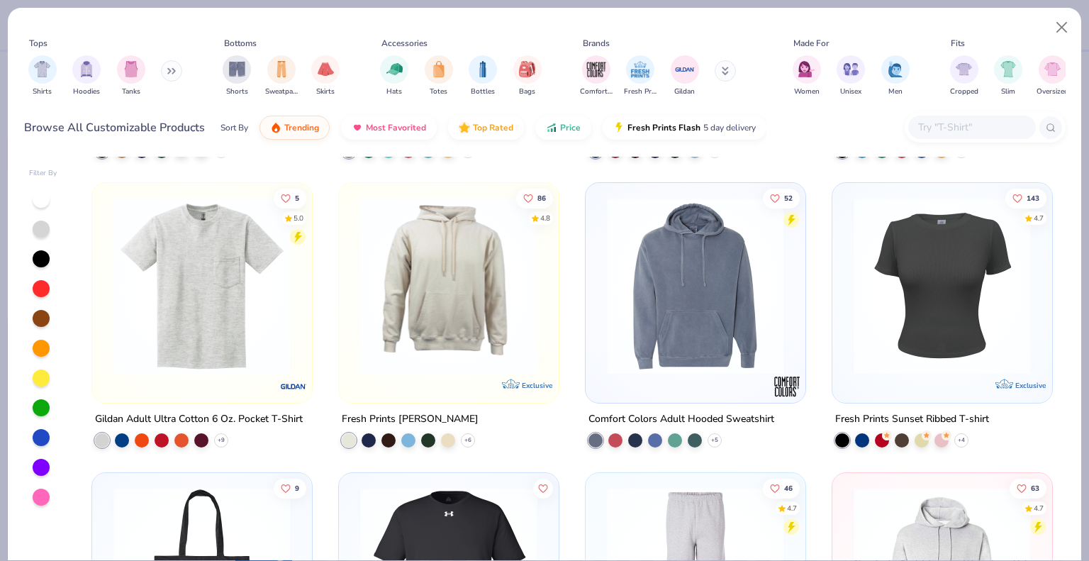
click at [162, 281] on img at bounding box center [67, 285] width 192 height 177
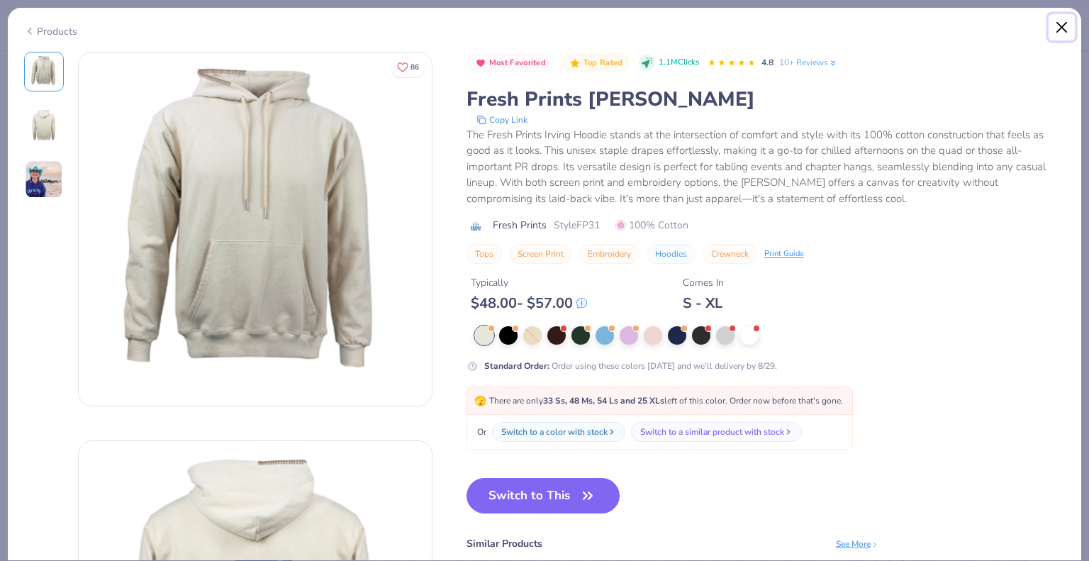
click at [1065, 28] on button "Close" at bounding box center [1062, 27] width 27 height 27
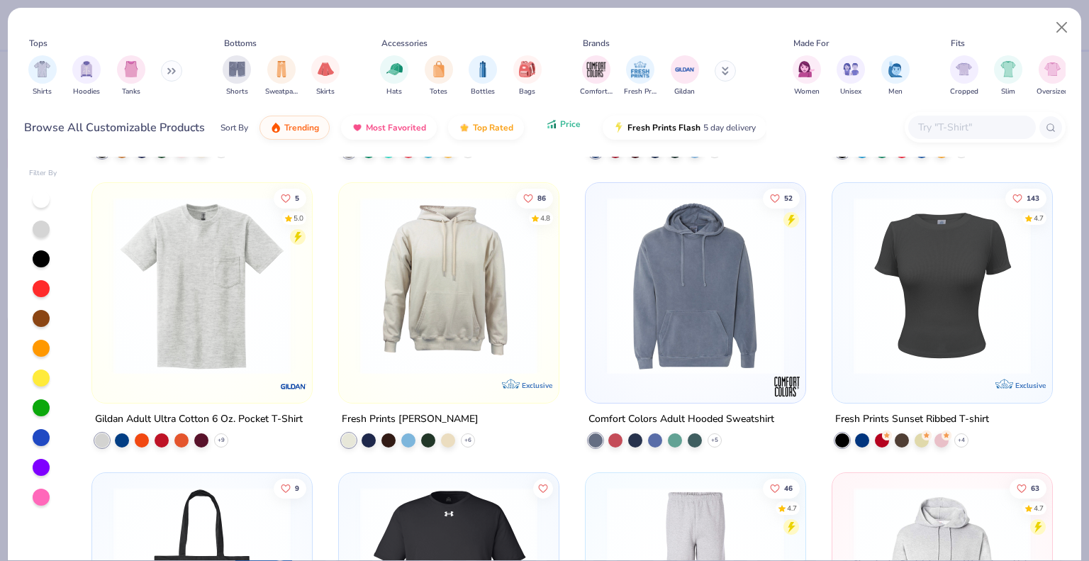
click at [553, 133] on button "Price" at bounding box center [564, 124] width 56 height 24
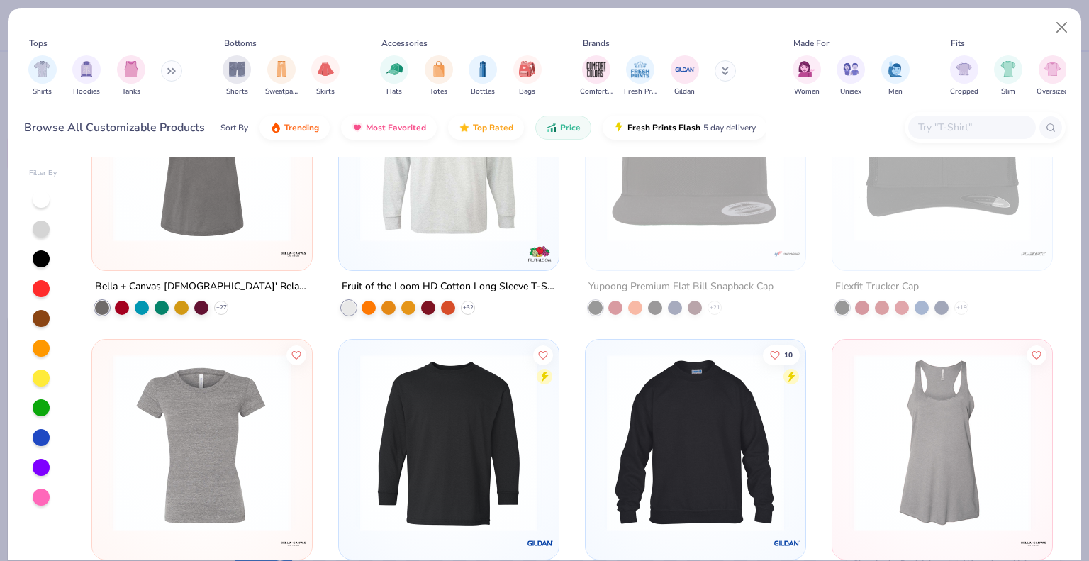
scroll to position [12200, 0]
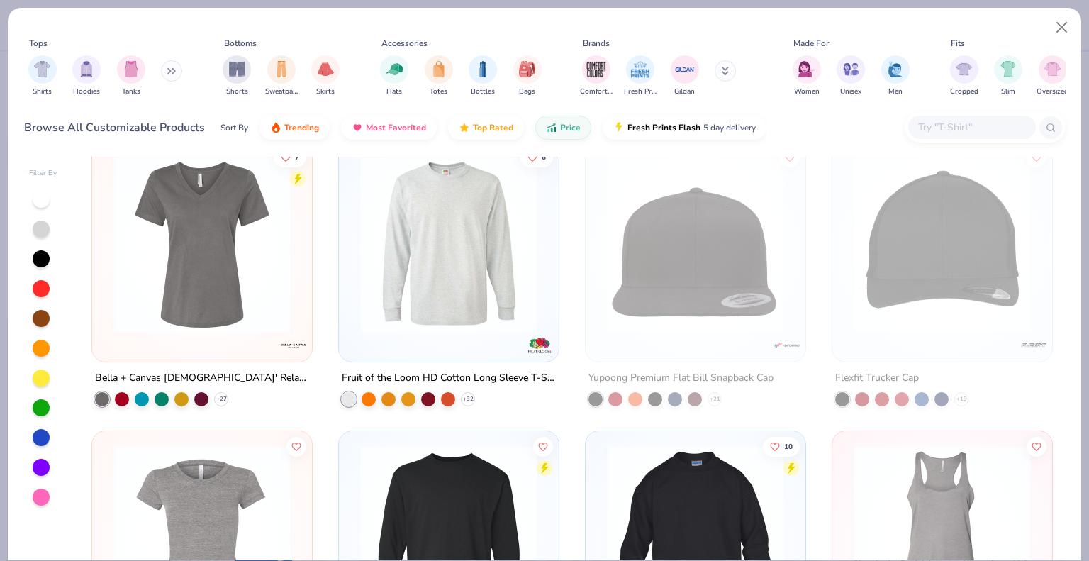
click at [455, 265] on img at bounding box center [449, 243] width 192 height 177
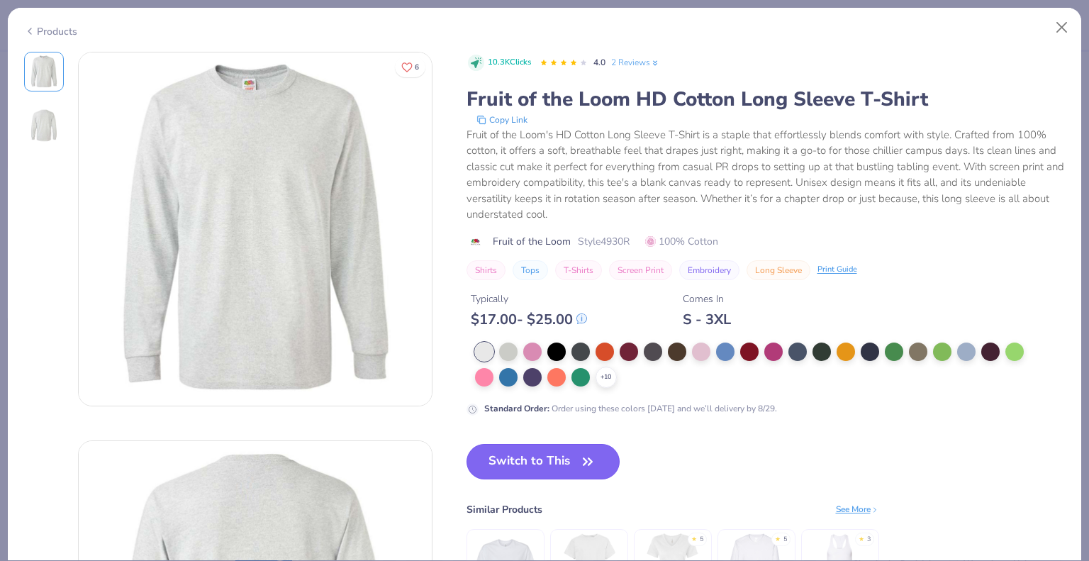
click at [551, 460] on button "Switch to This" at bounding box center [544, 461] width 154 height 35
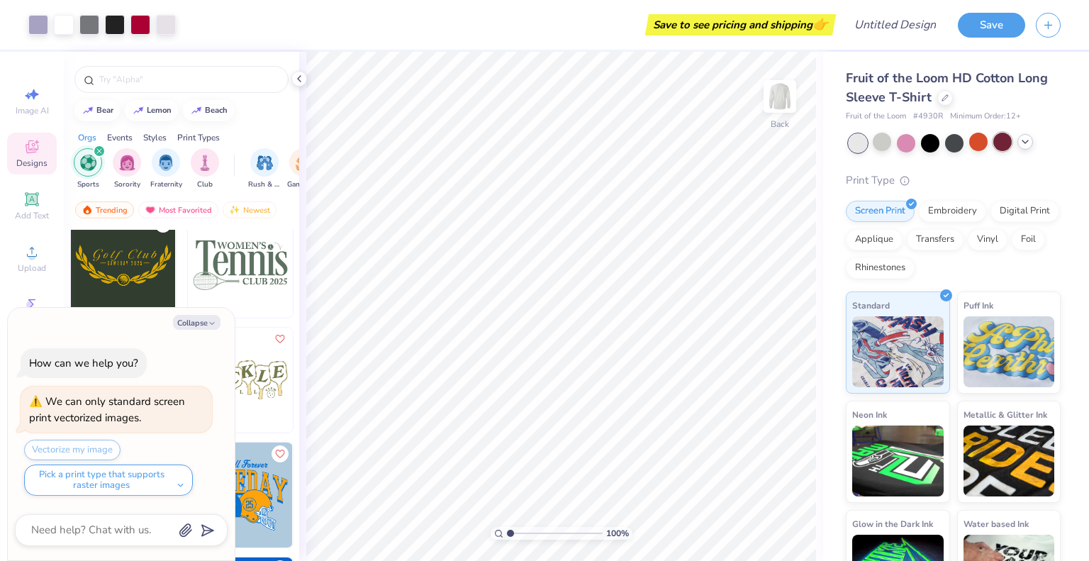
click at [1002, 148] on div at bounding box center [1003, 142] width 18 height 18
click at [1025, 148] on div at bounding box center [1026, 142] width 16 height 16
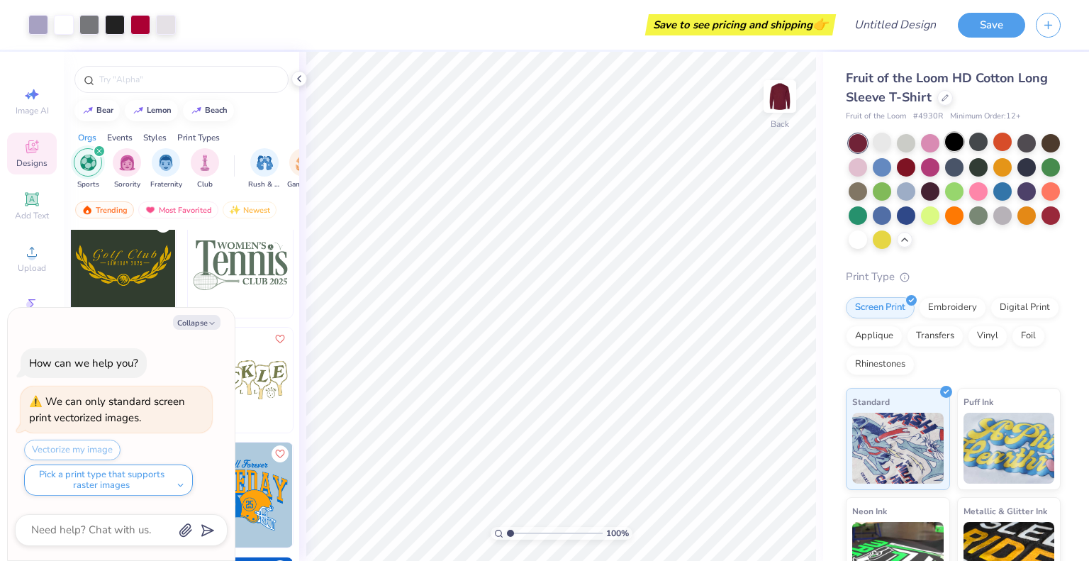
click at [955, 147] on div at bounding box center [954, 142] width 18 height 18
type textarea "x"
type input "4.82"
type input "7.05"
type textarea "x"
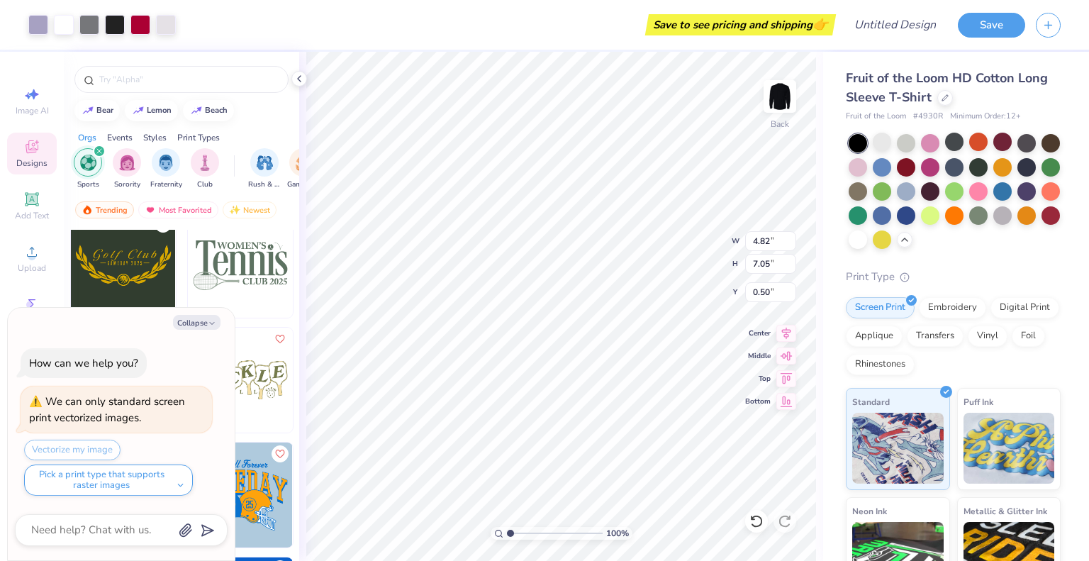
type input "0.50"
type textarea "x"
type input "1.66"
type textarea "x"
type input "3.36"
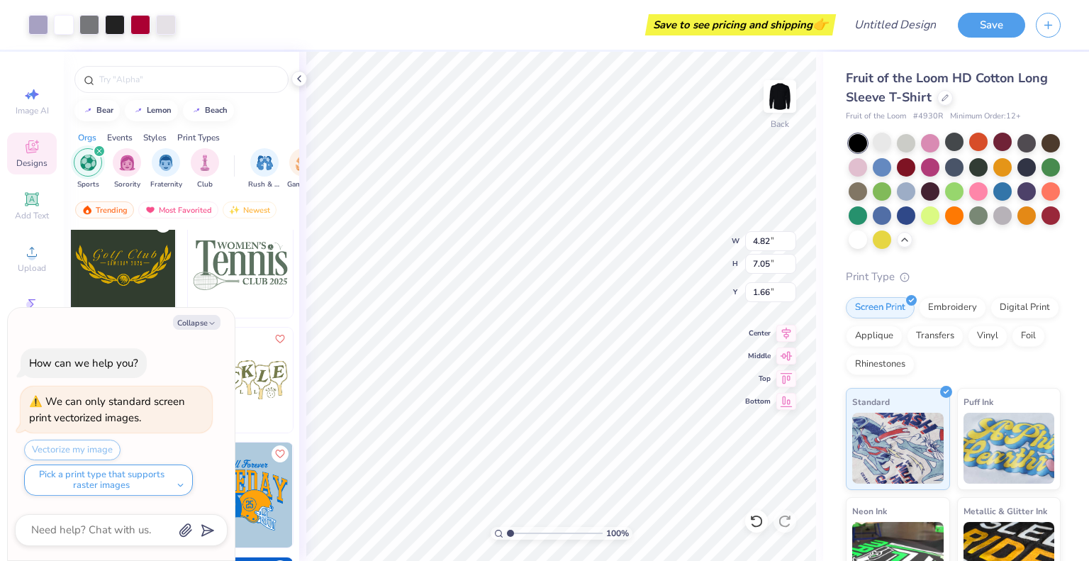
type input "4.92"
type textarea "x"
type input "2.43"
type textarea "x"
type input "3.00"
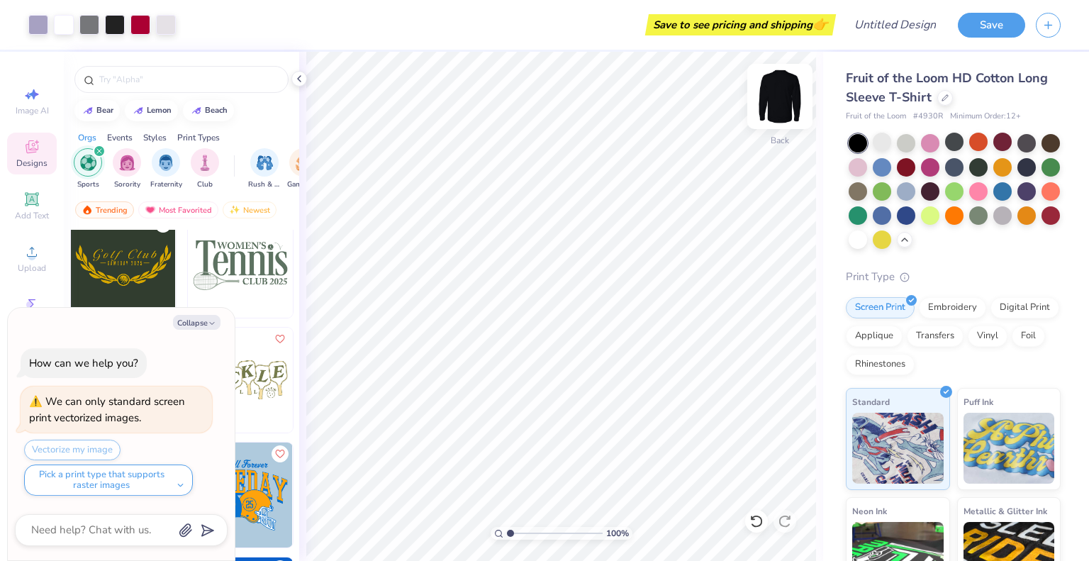
click at [789, 84] on img at bounding box center [780, 96] width 57 height 57
click at [789, 84] on img at bounding box center [780, 96] width 28 height 28
click at [787, 104] on img at bounding box center [780, 96] width 57 height 57
click at [776, 115] on img at bounding box center [780, 96] width 57 height 57
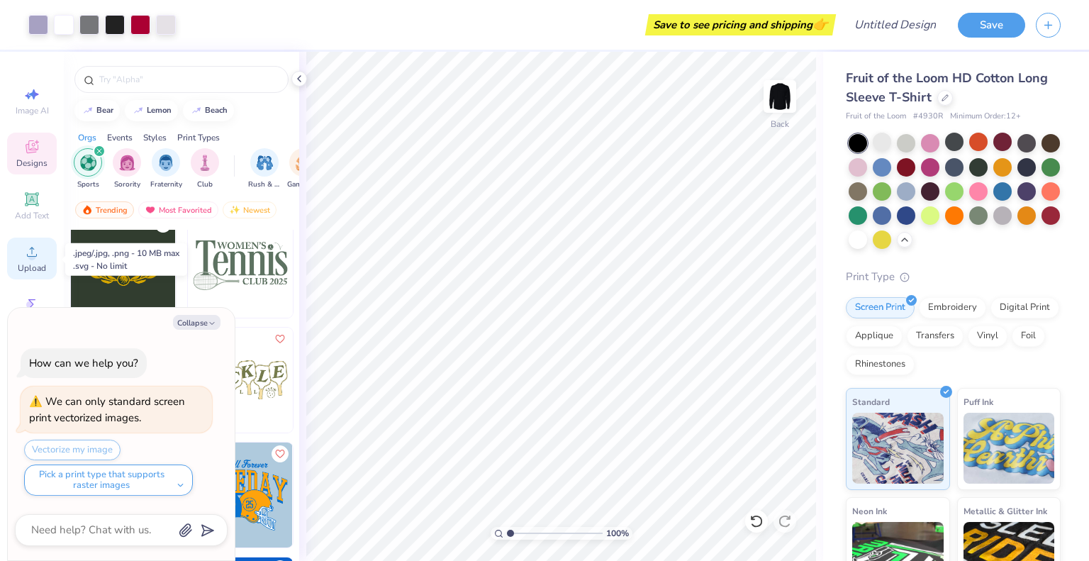
click at [34, 255] on circle at bounding box center [32, 257] width 8 height 8
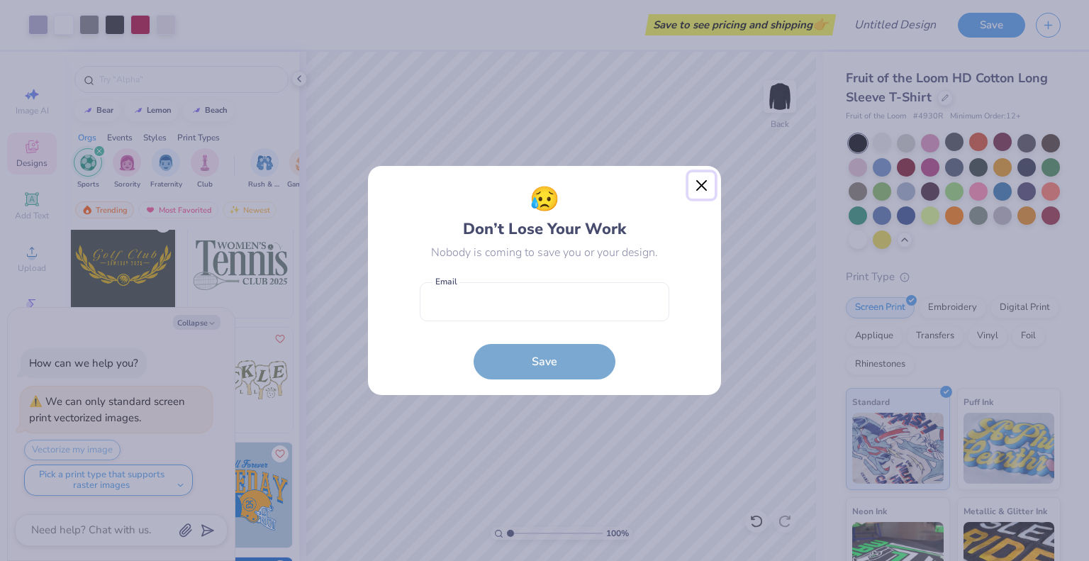
click at [706, 191] on button "Close" at bounding box center [702, 185] width 27 height 27
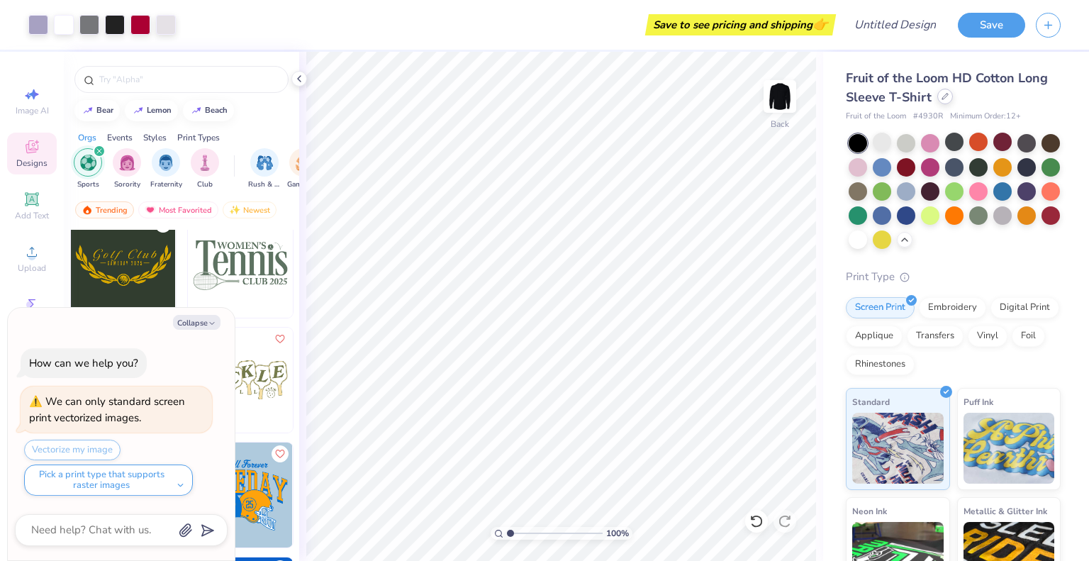
click at [948, 98] on div at bounding box center [946, 97] width 16 height 16
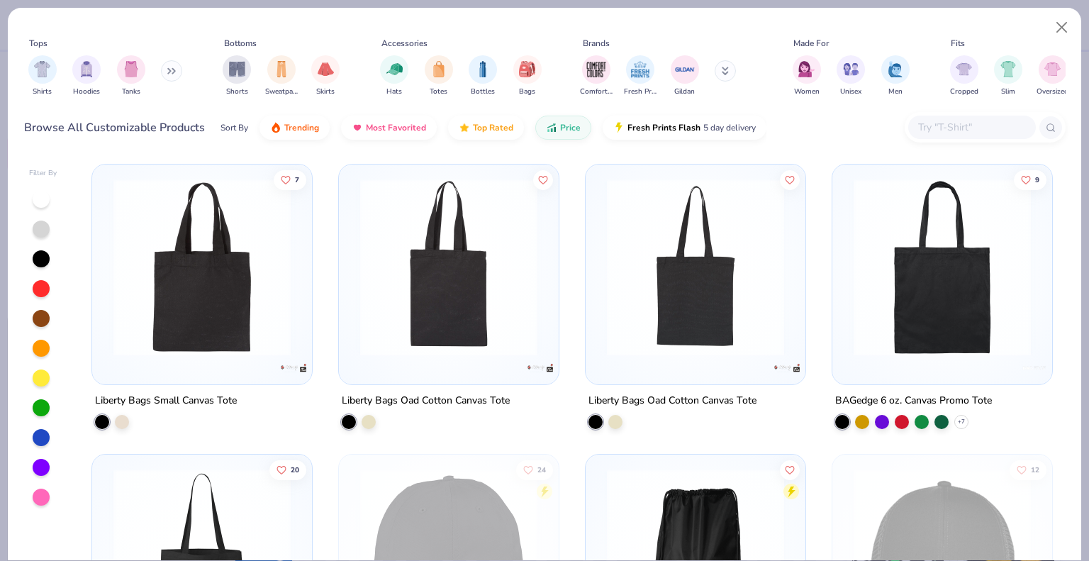
click at [921, 233] on img at bounding box center [943, 267] width 192 height 177
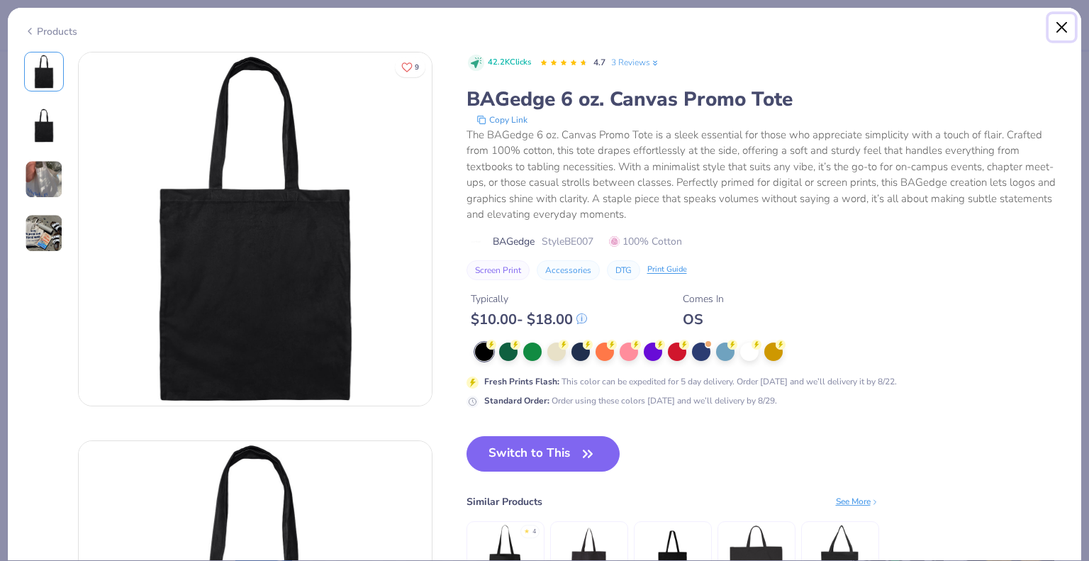
click at [1052, 28] on button "Close" at bounding box center [1062, 27] width 27 height 27
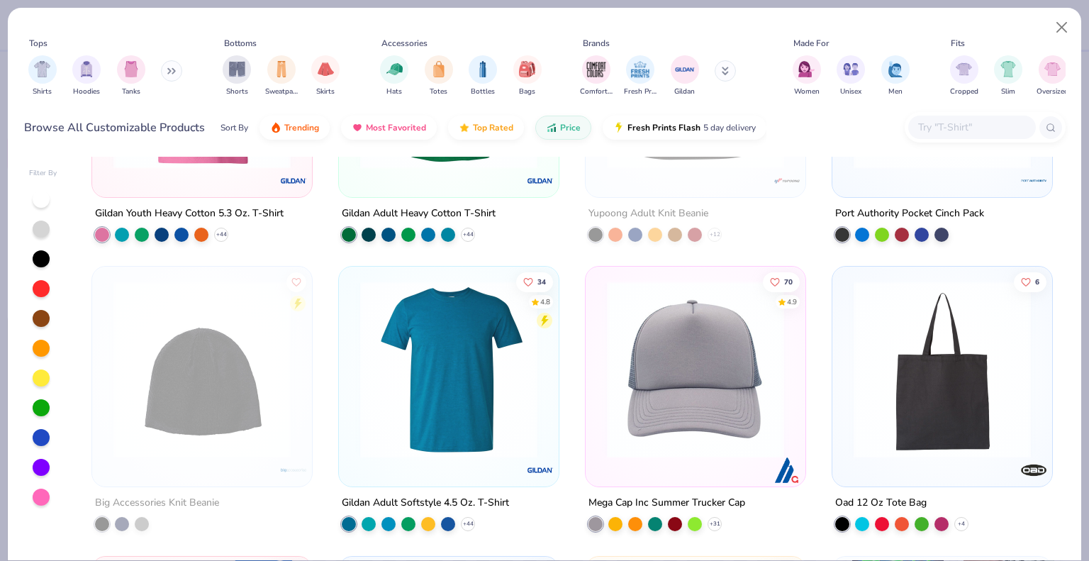
scroll to position [851, 0]
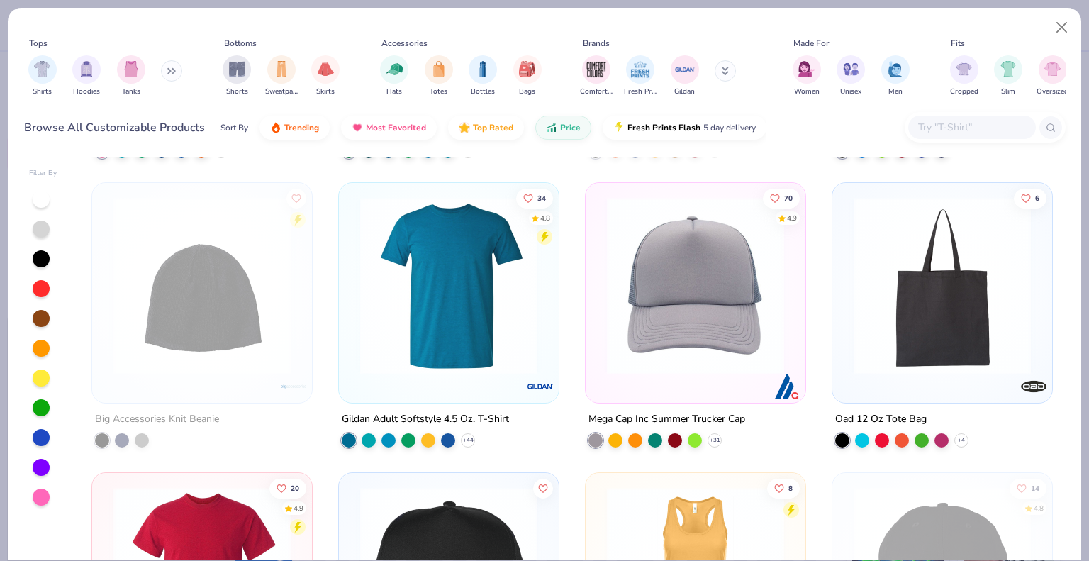
click at [607, 286] on img at bounding box center [696, 285] width 192 height 177
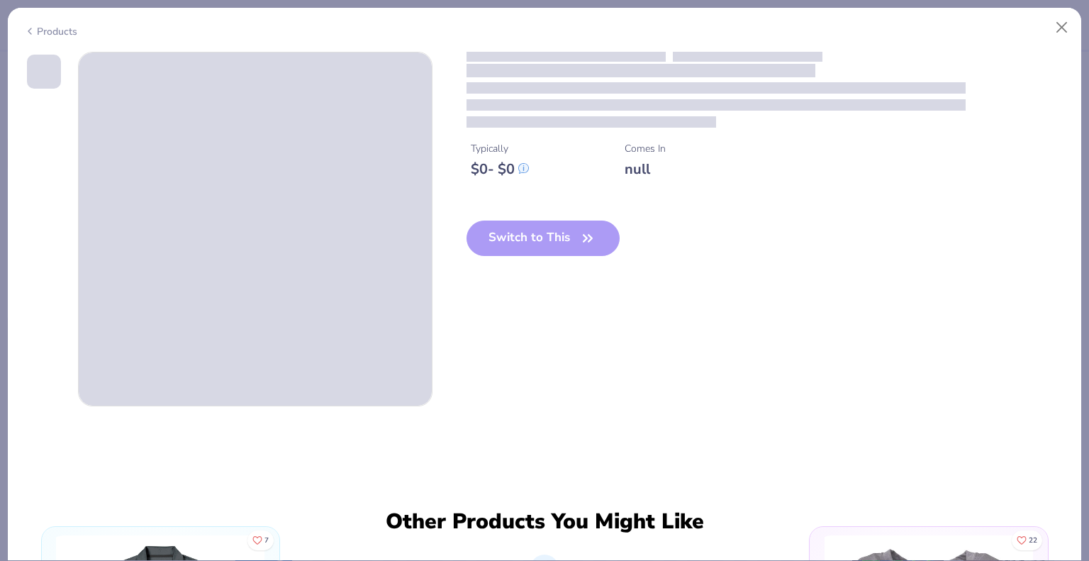
type textarea "x"
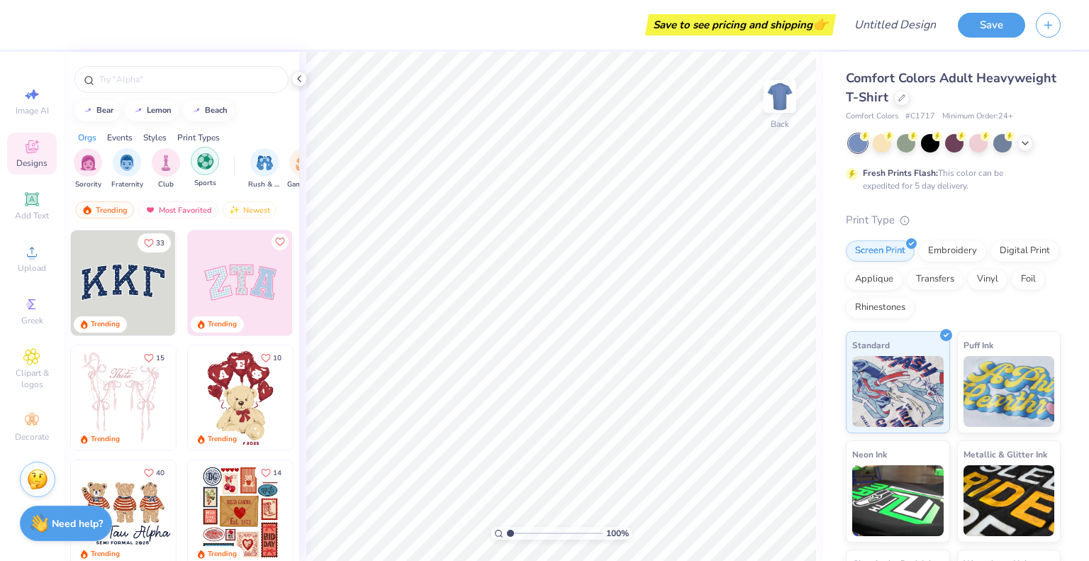
click at [211, 166] on img "filter for Sports" at bounding box center [205, 161] width 16 height 16
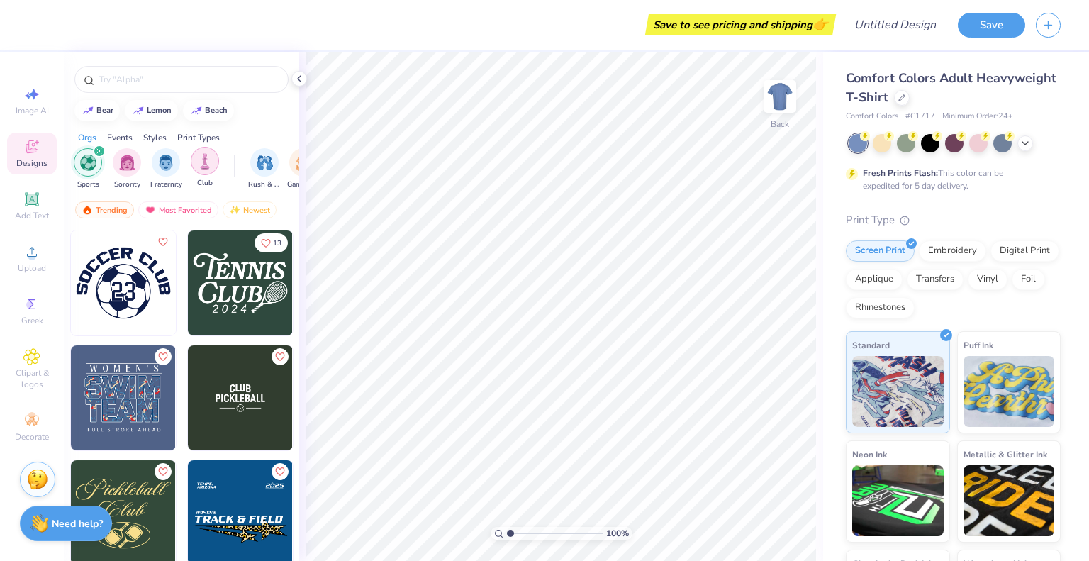
click at [205, 166] on img "filter for Club" at bounding box center [205, 161] width 16 height 16
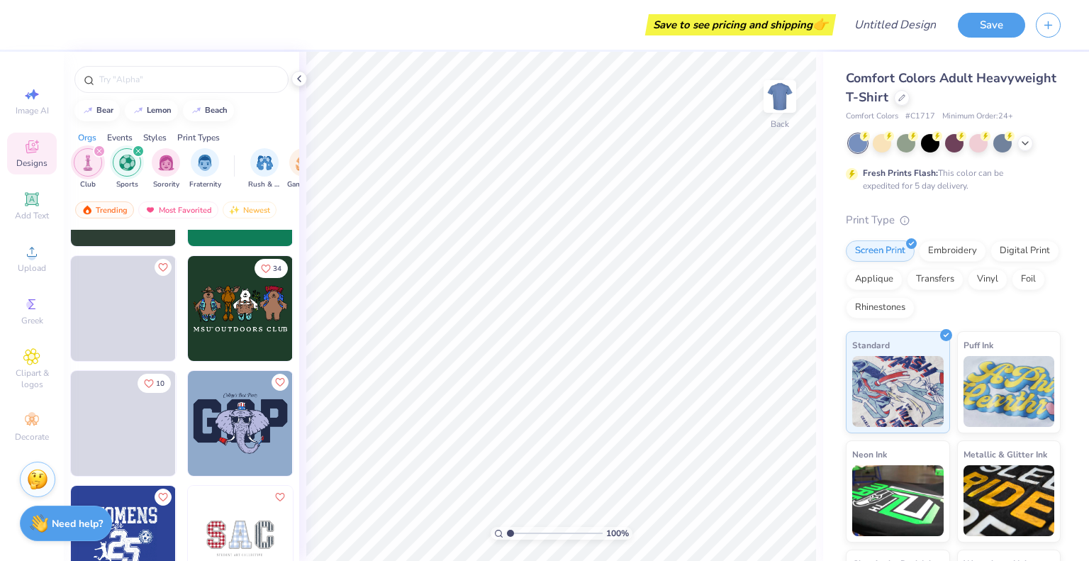
scroll to position [3050, 0]
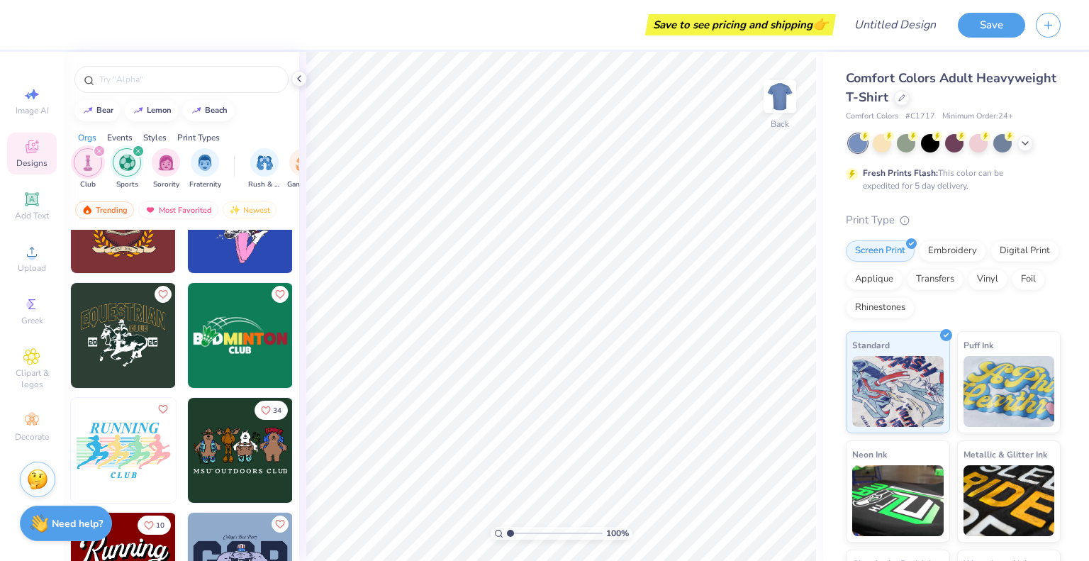
click at [129, 335] on img at bounding box center [123, 335] width 105 height 105
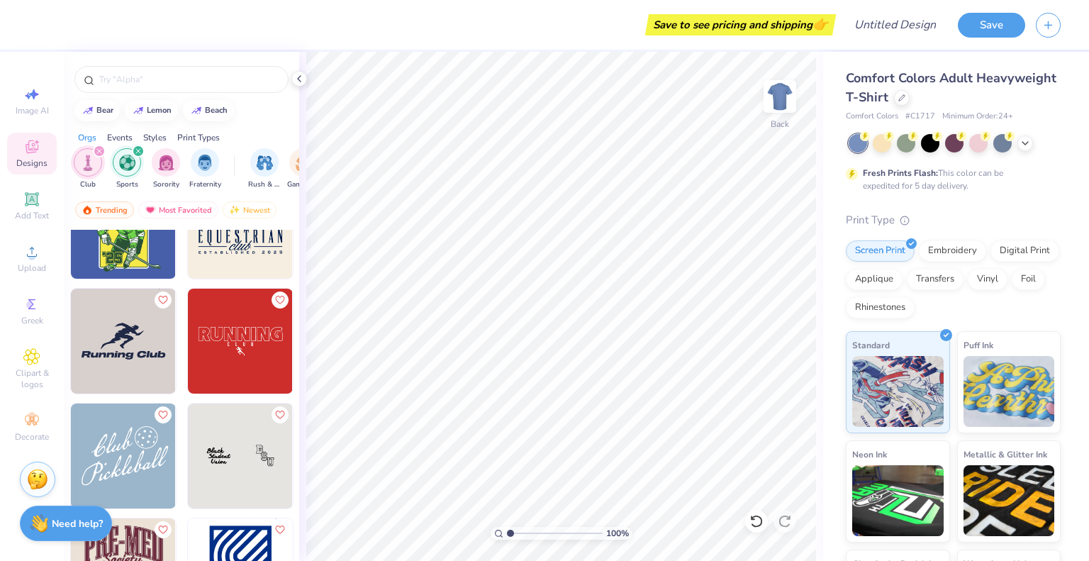
scroll to position [7164, 0]
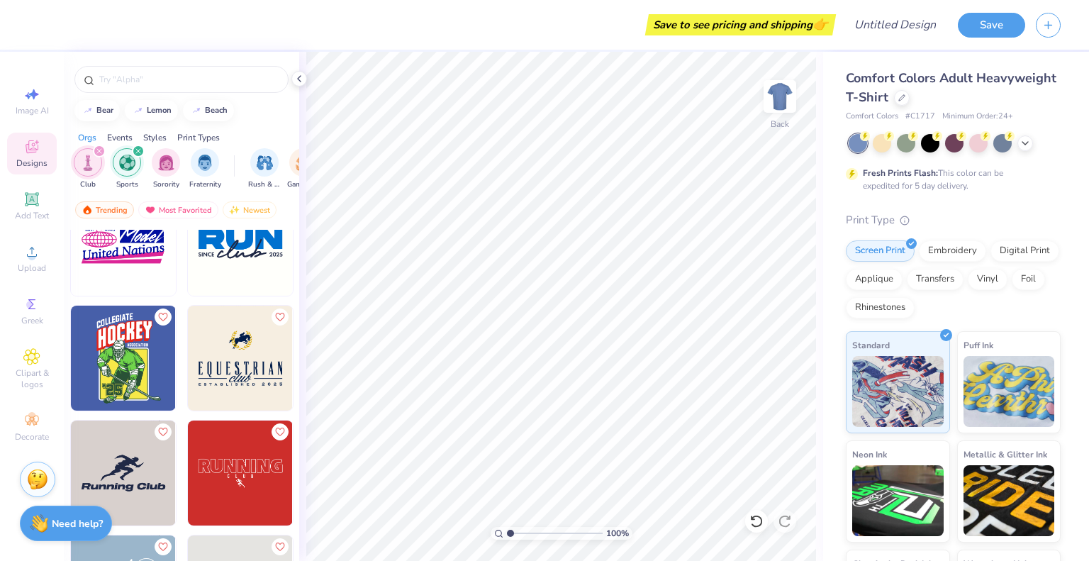
click at [226, 357] on img at bounding box center [240, 358] width 105 height 105
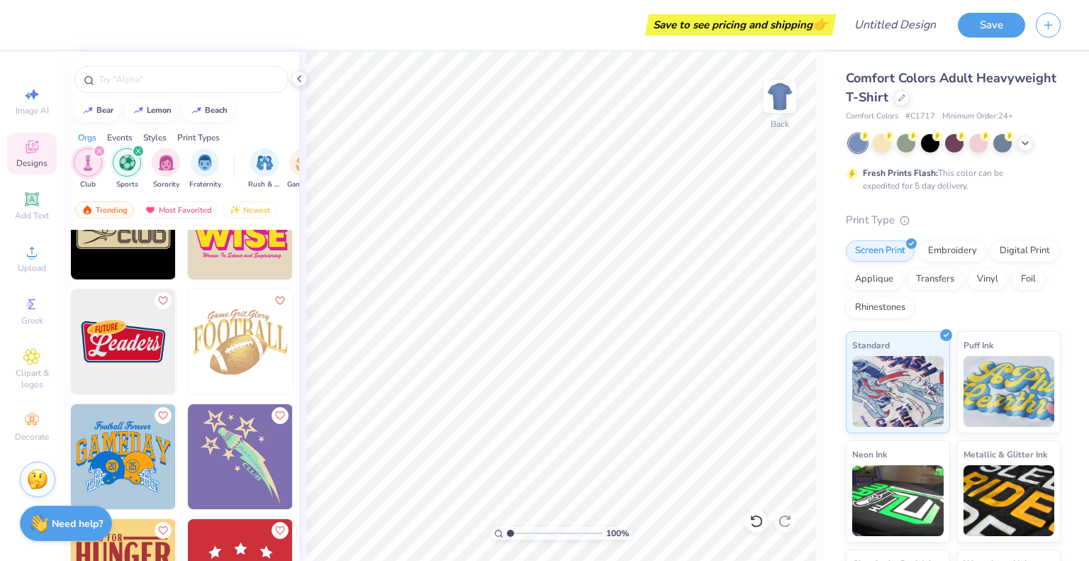
scroll to position [12520, 0]
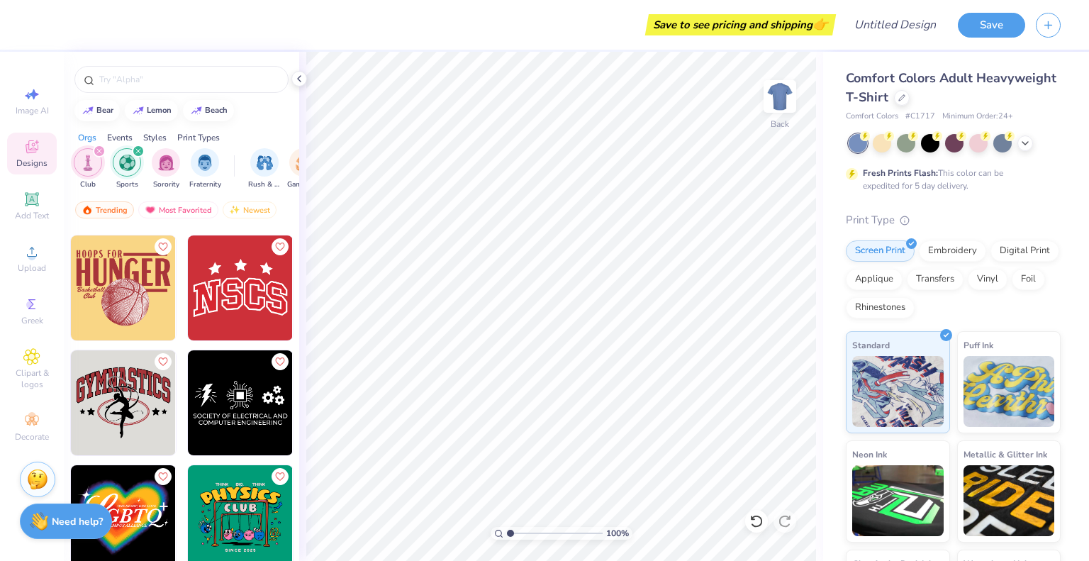
click at [89, 528] on strong "Need help?" at bounding box center [77, 521] width 51 height 13
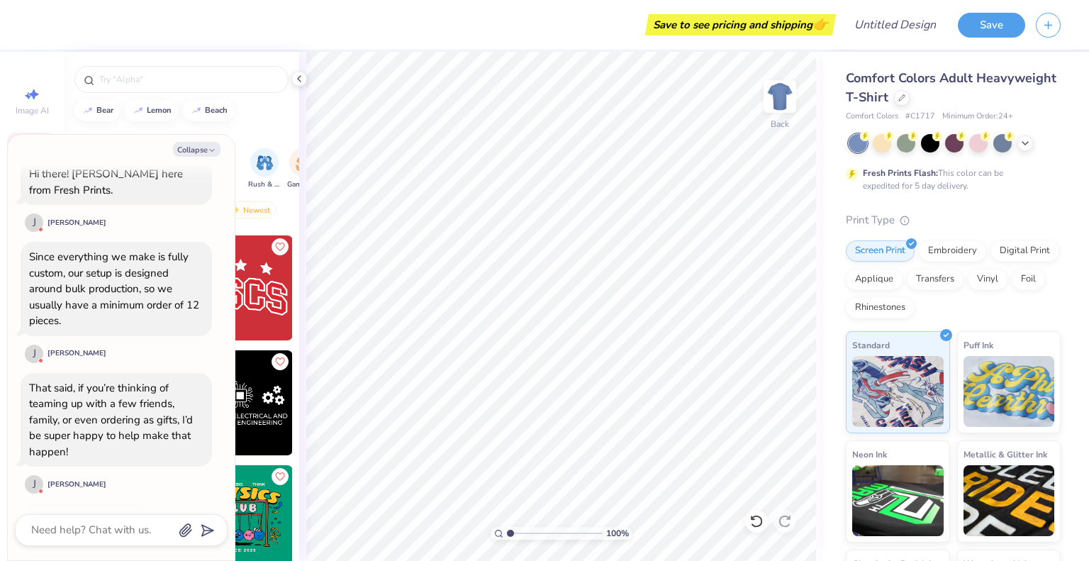
scroll to position [92, 0]
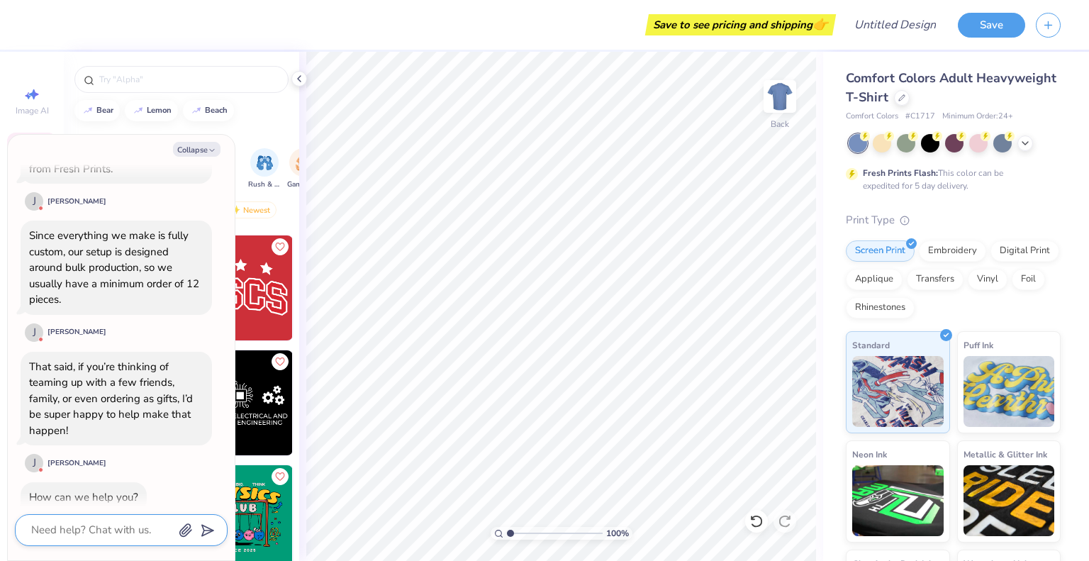
click at [136, 528] on textarea at bounding box center [102, 530] width 144 height 19
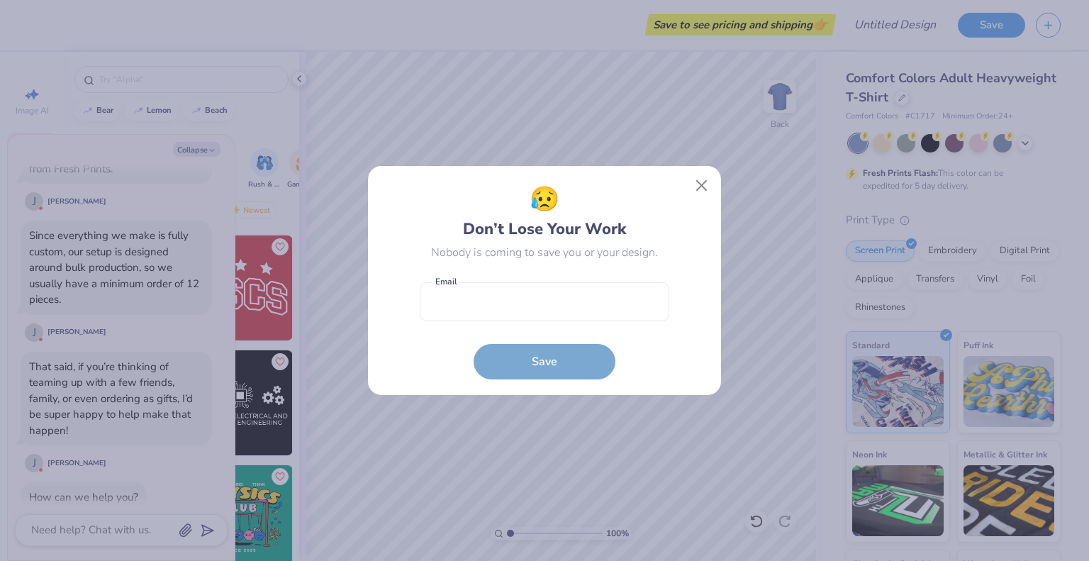
scroll to position [274, 0]
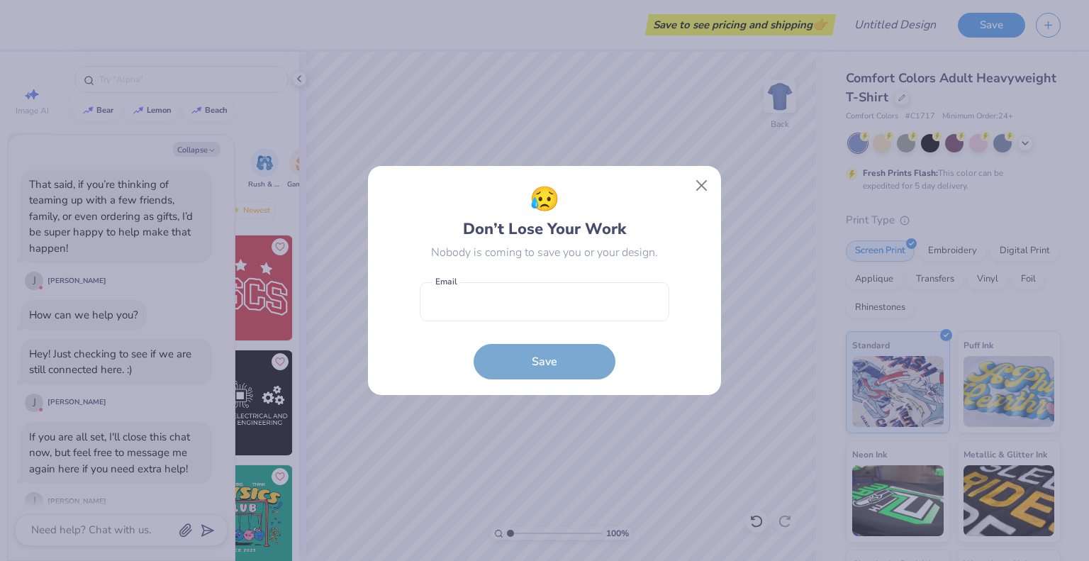
type textarea "x"
